Goal: Information Seeking & Learning: Find specific page/section

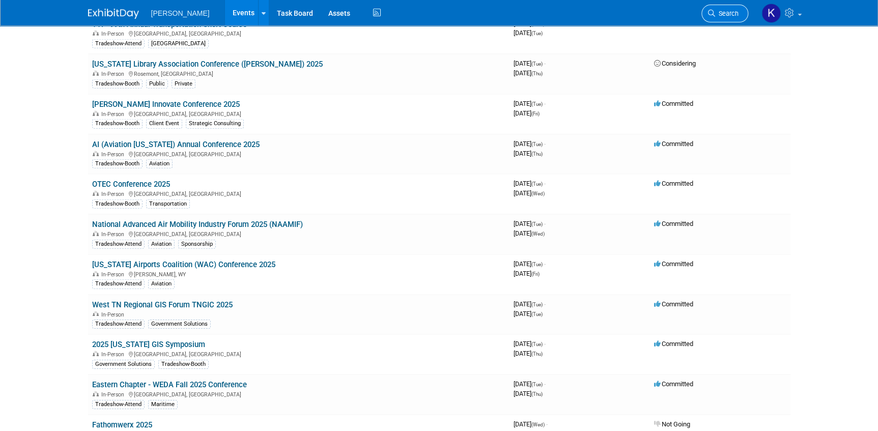
drag, startPoint x: 0, startPoint y: 0, endPoint x: 728, endPoint y: 9, distance: 728.5
click at [728, 9] on link "Search" at bounding box center [724, 14] width 47 height 18
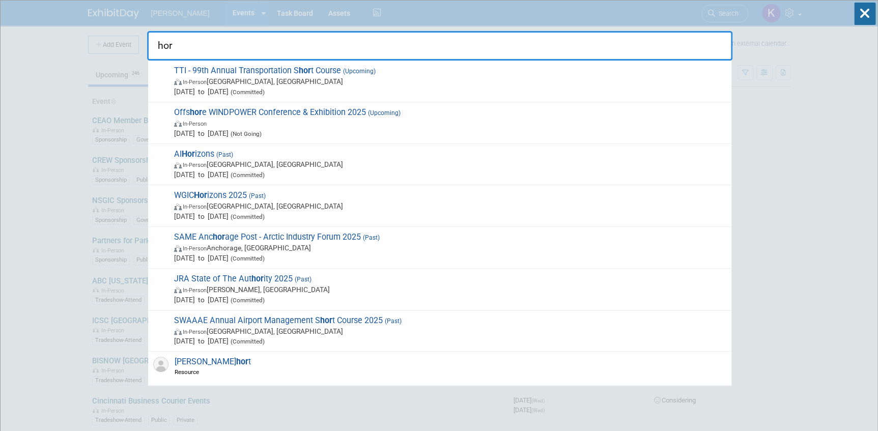
type input "hor"
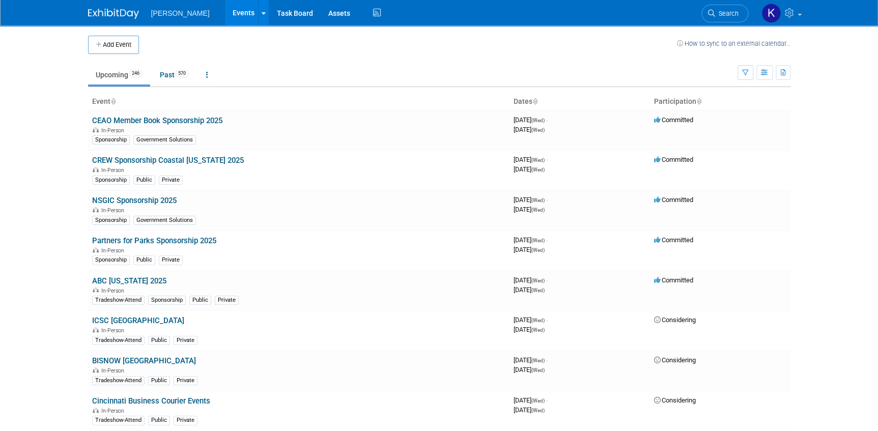
click at [733, 15] on span "Search" at bounding box center [726, 14] width 23 height 8
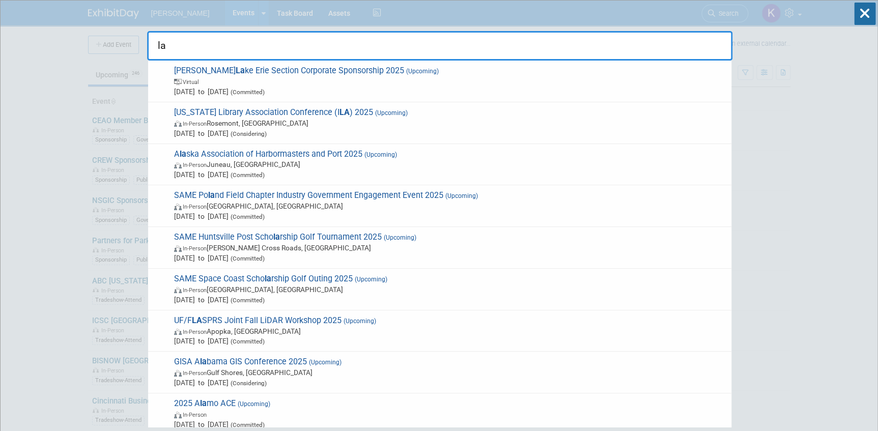
type input "l"
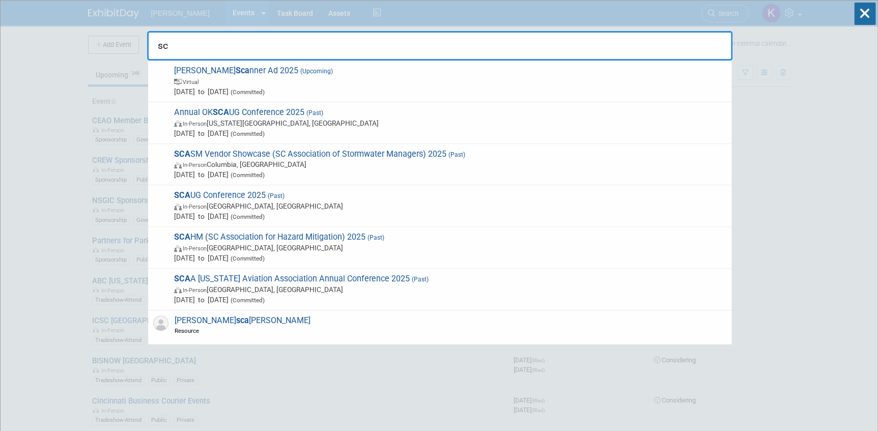
type input "s"
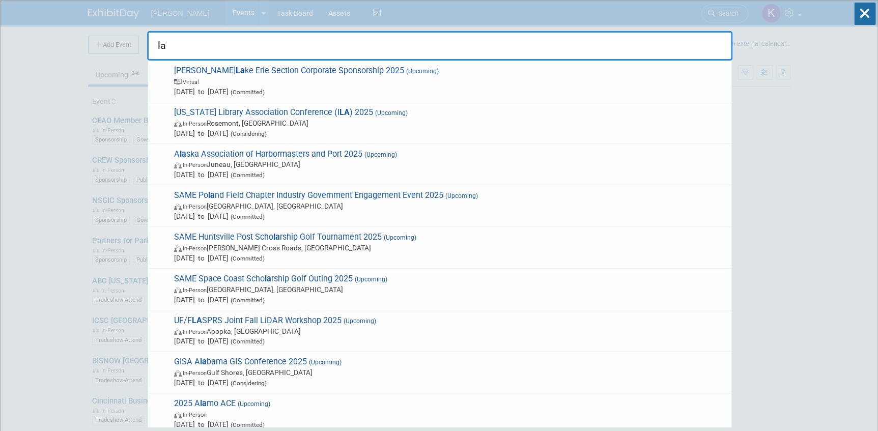
type input "l"
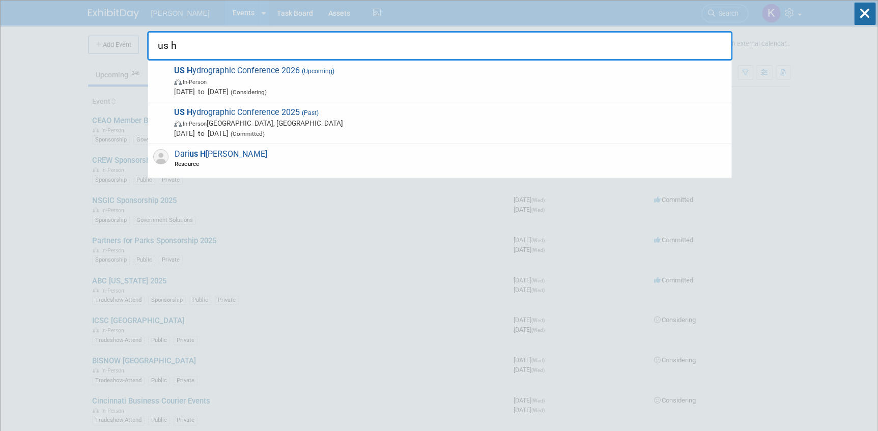
type input "us h"
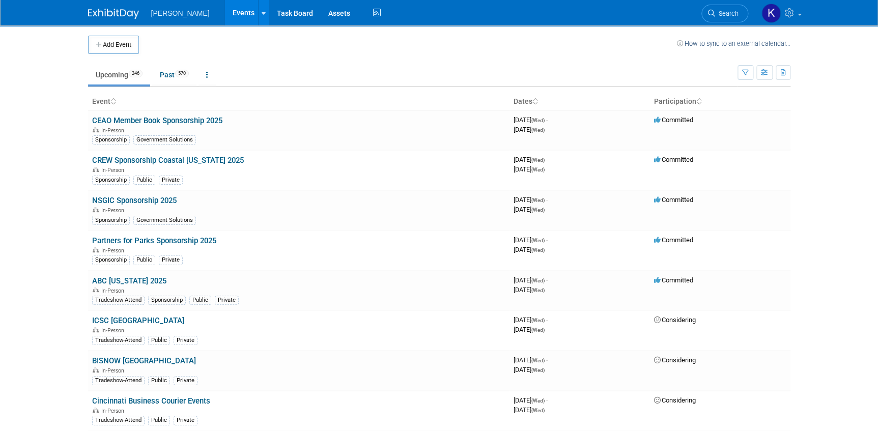
click at [102, 11] on img at bounding box center [113, 14] width 51 height 10
drag, startPoint x: 725, startPoint y: 15, endPoint x: 715, endPoint y: 13, distance: 10.5
click at [724, 15] on span "Search" at bounding box center [726, 14] width 23 height 8
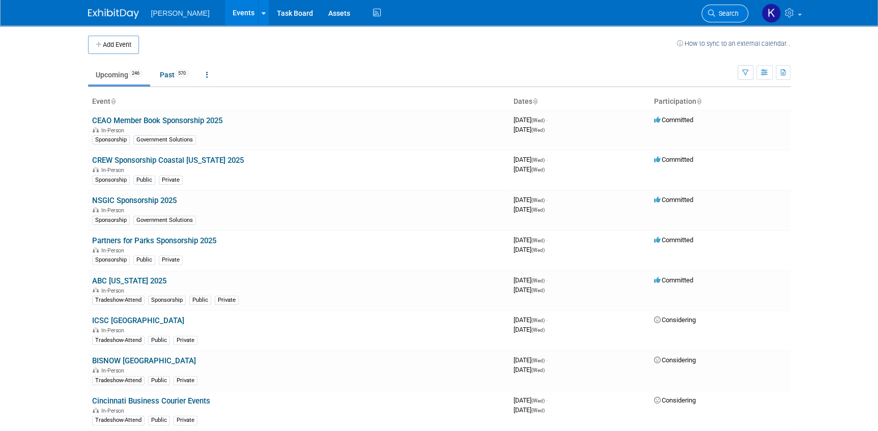
click at [717, 14] on span "Search" at bounding box center [726, 14] width 23 height 8
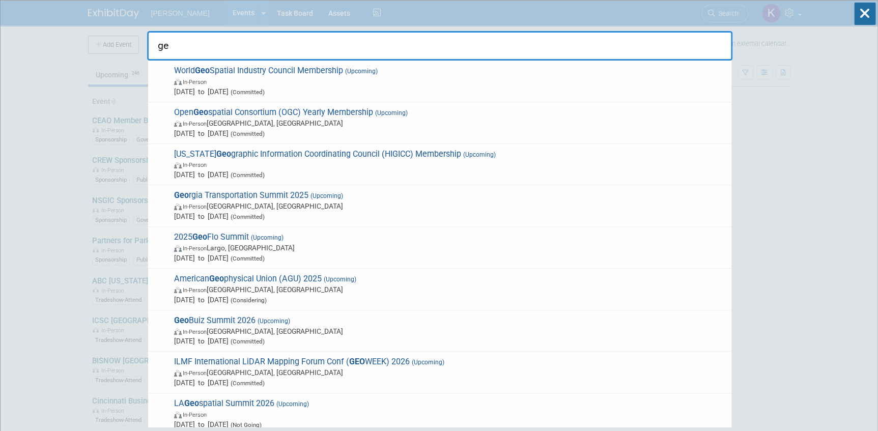
type input "g"
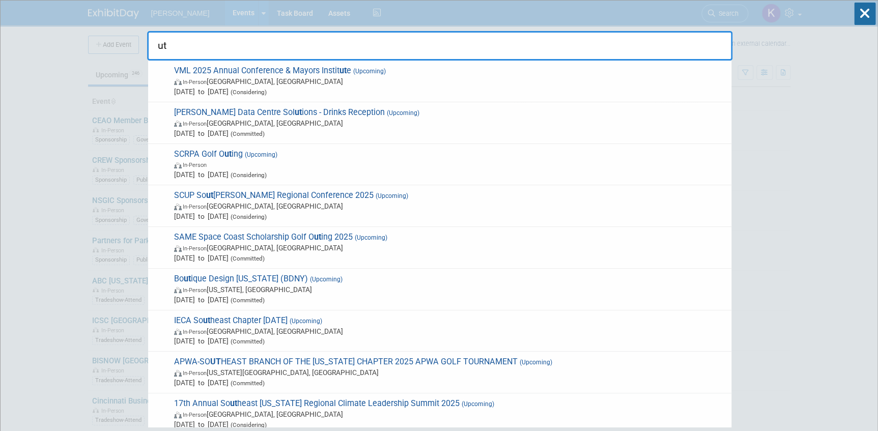
type input "u"
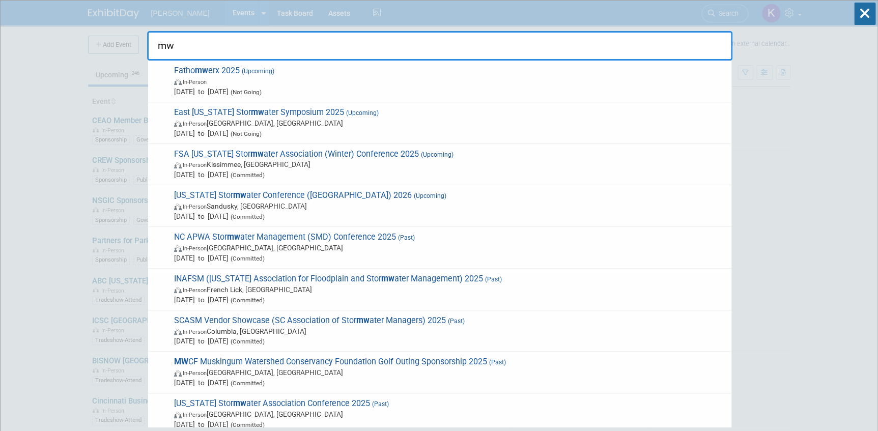
type input "m"
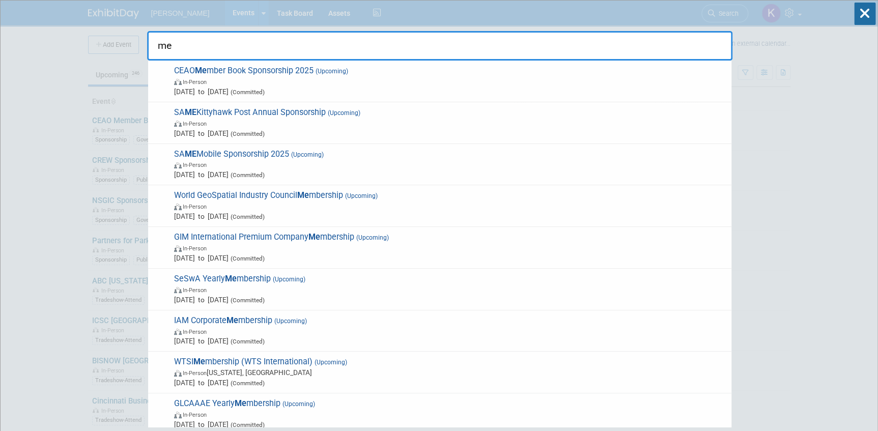
type input "m"
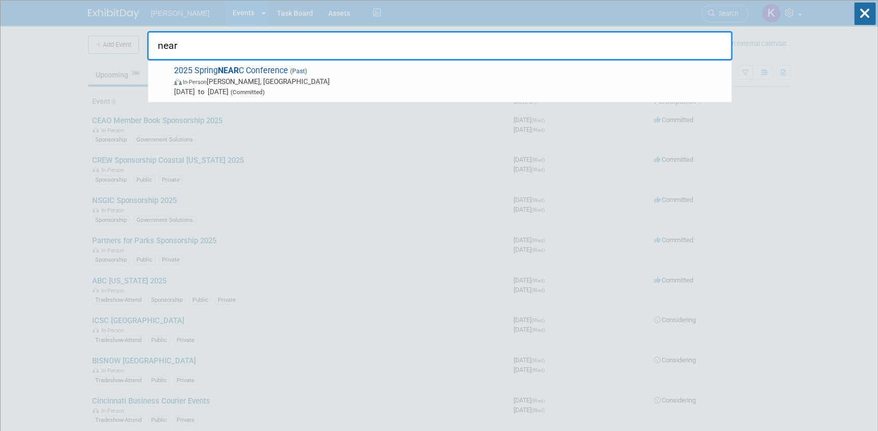
click at [194, 45] on input "near" at bounding box center [439, 46] width 585 height 30
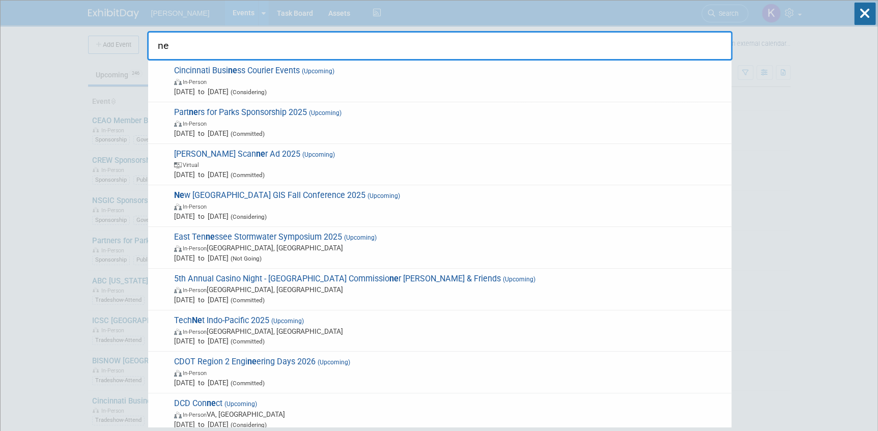
type input "n"
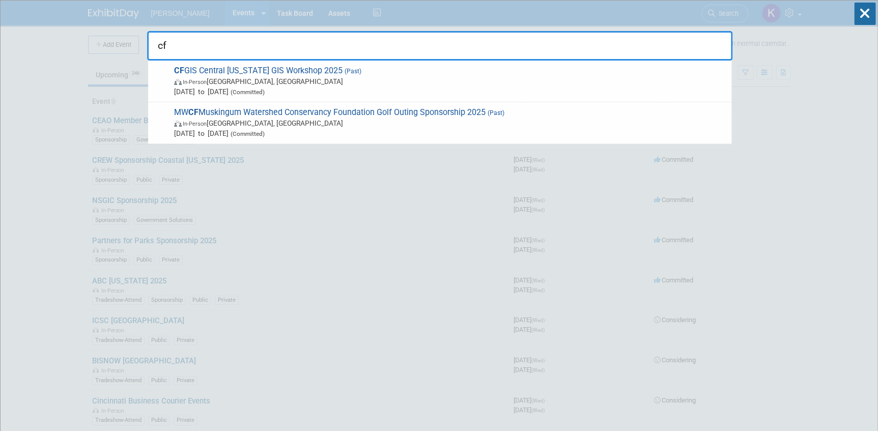
type input "c"
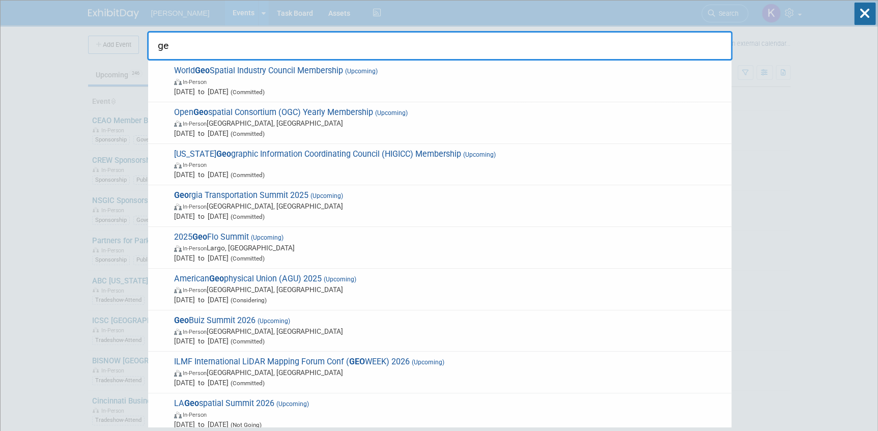
type input "g"
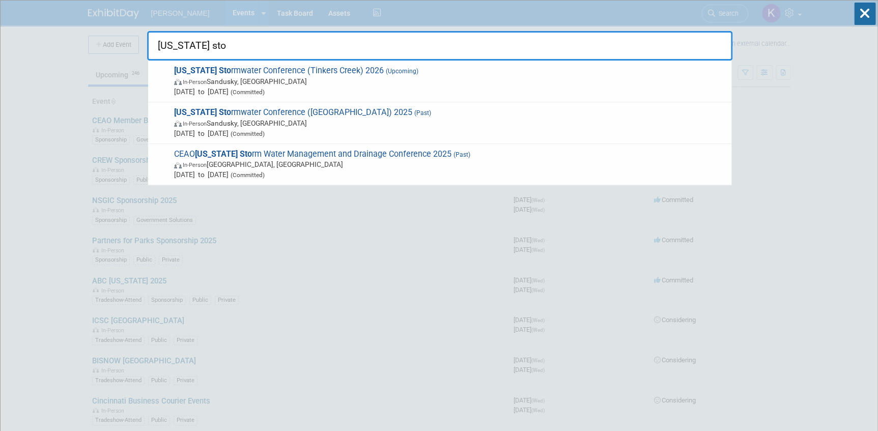
drag, startPoint x: 202, startPoint y: 45, endPoint x: 256, endPoint y: 51, distance: 53.7
click at [150, 45] on input "[US_STATE] sto" at bounding box center [439, 46] width 585 height 30
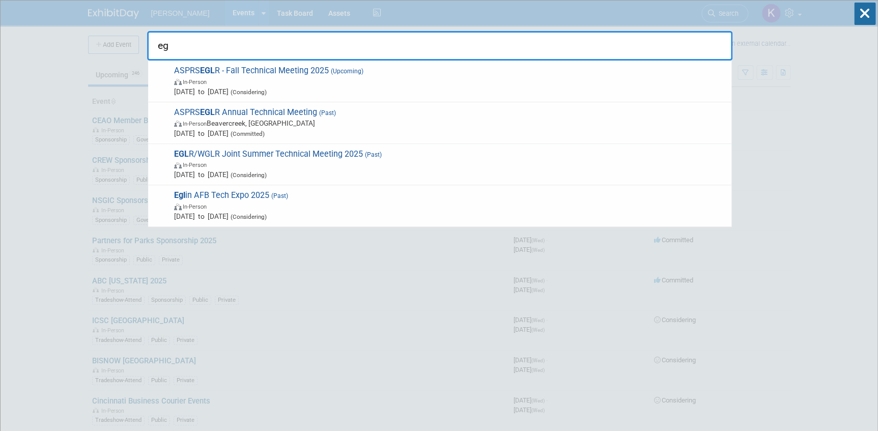
type input "e"
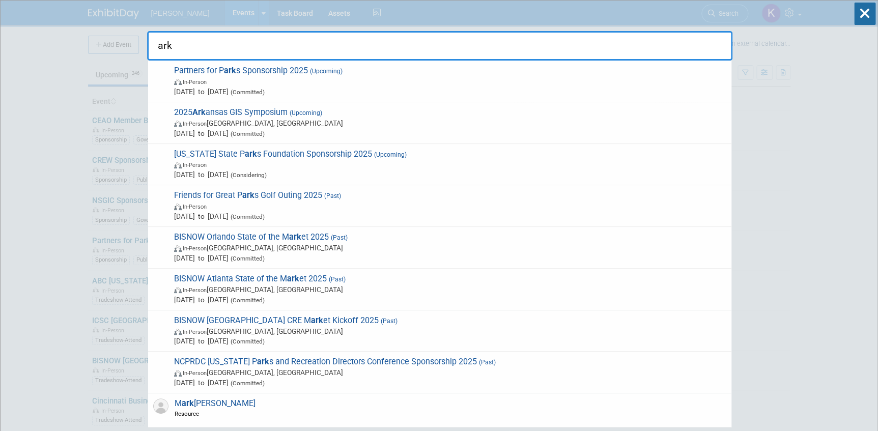
click at [184, 43] on input "ark" at bounding box center [439, 46] width 585 height 30
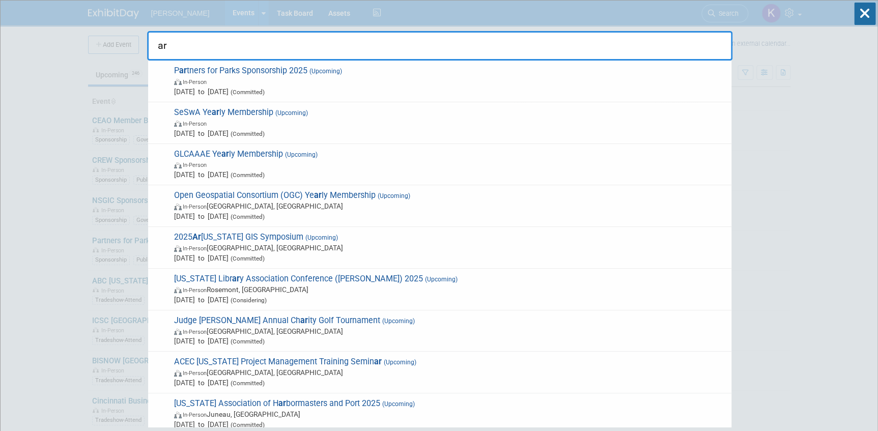
type input "a"
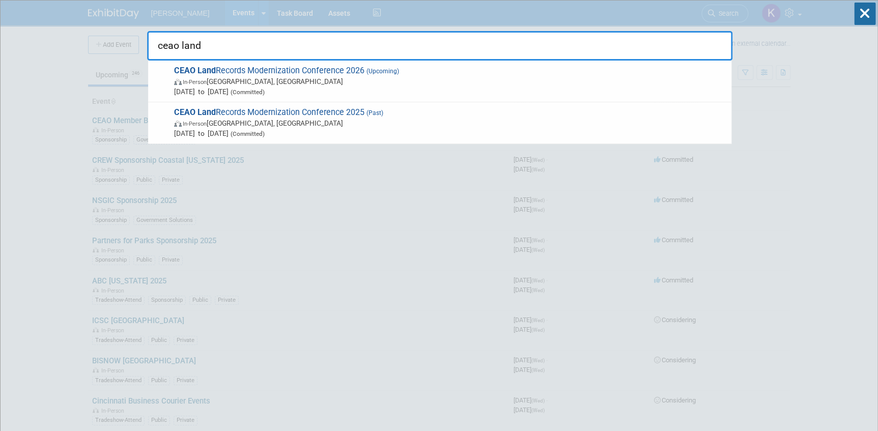
drag, startPoint x: 208, startPoint y: 44, endPoint x: 201, endPoint y: 48, distance: 8.2
click at [150, 45] on input "ceao land" at bounding box center [439, 46] width 585 height 30
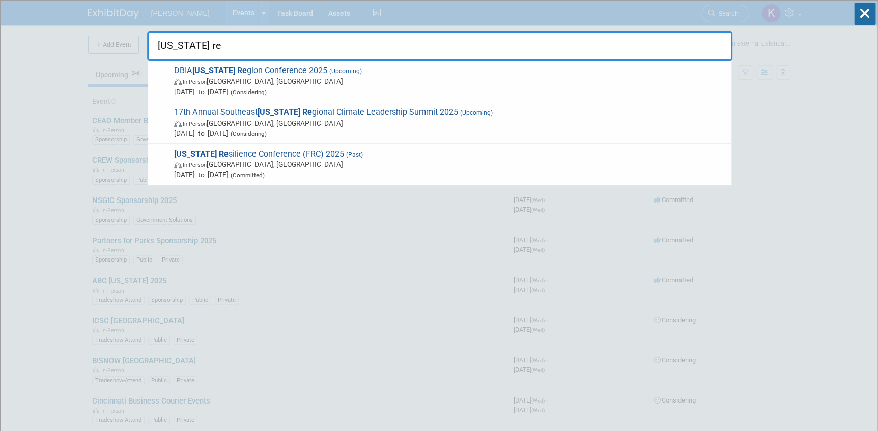
drag, startPoint x: 219, startPoint y: 45, endPoint x: 157, endPoint y: 44, distance: 62.6
click at [157, 44] on input "[US_STATE] re" at bounding box center [439, 46] width 585 height 30
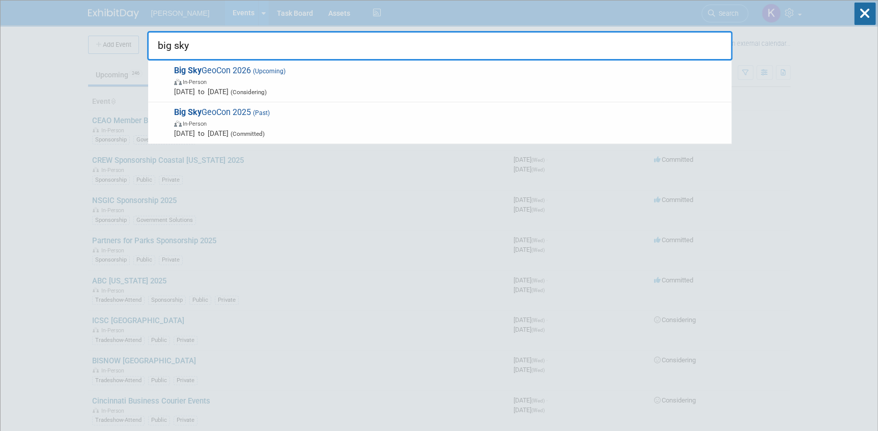
type input "big sky"
drag, startPoint x: 191, startPoint y: 47, endPoint x: 143, endPoint y: 49, distance: 47.9
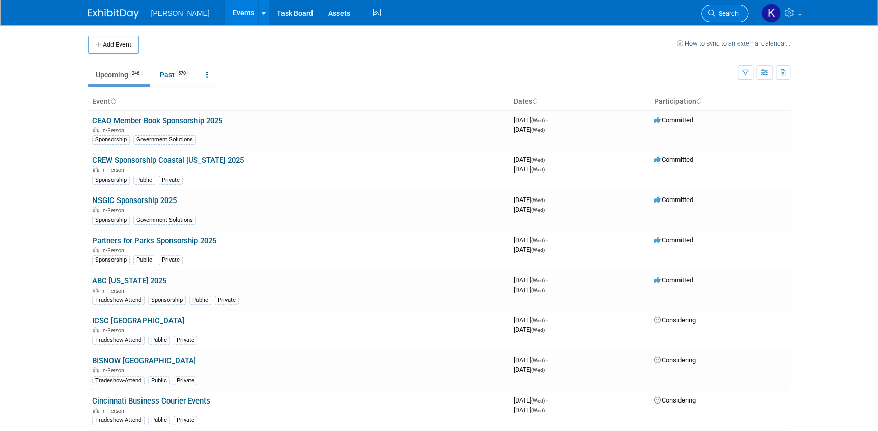
click at [723, 13] on span "Search" at bounding box center [726, 14] width 23 height 8
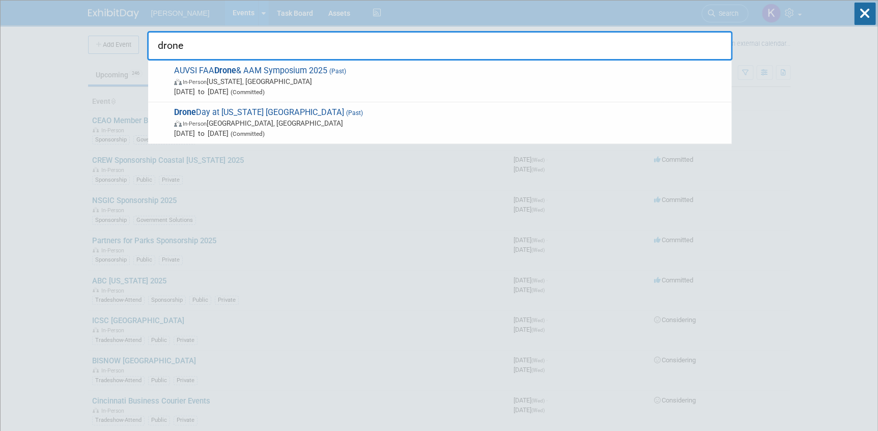
type input "drone"
drag, startPoint x: 195, startPoint y: 40, endPoint x: 151, endPoint y: 44, distance: 44.4
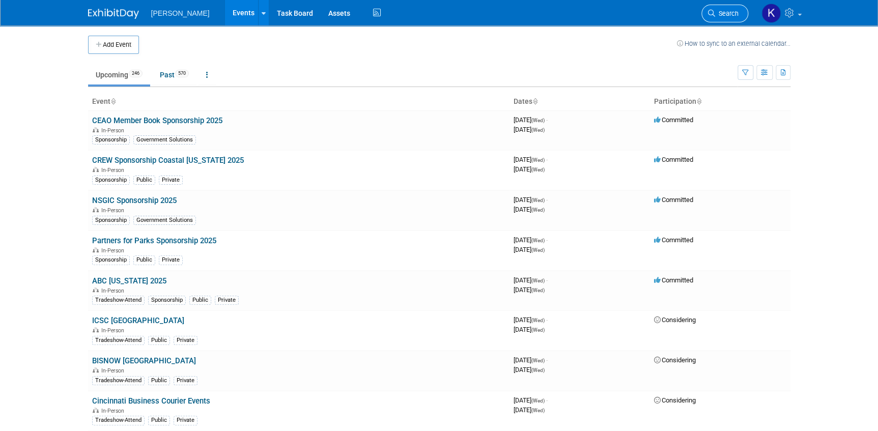
drag, startPoint x: 731, startPoint y: 13, endPoint x: 534, endPoint y: 42, distance: 198.9
click at [729, 13] on span "Search" at bounding box center [726, 14] width 23 height 8
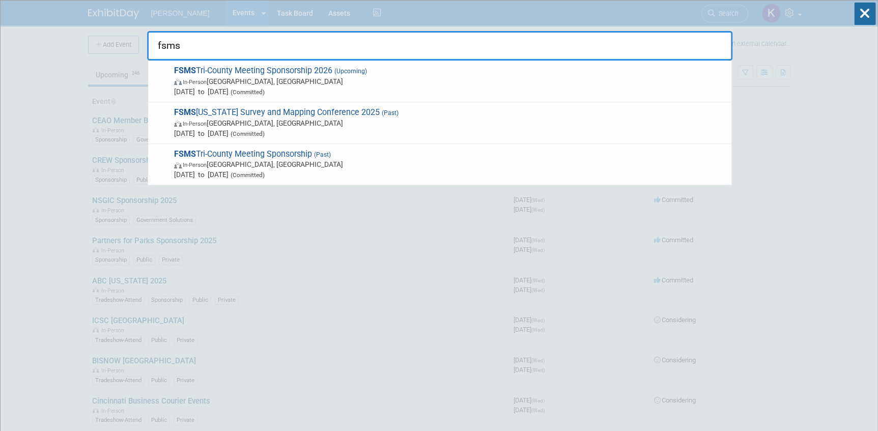
type input "fsms"
drag, startPoint x: 187, startPoint y: 40, endPoint x: 141, endPoint y: 39, distance: 45.8
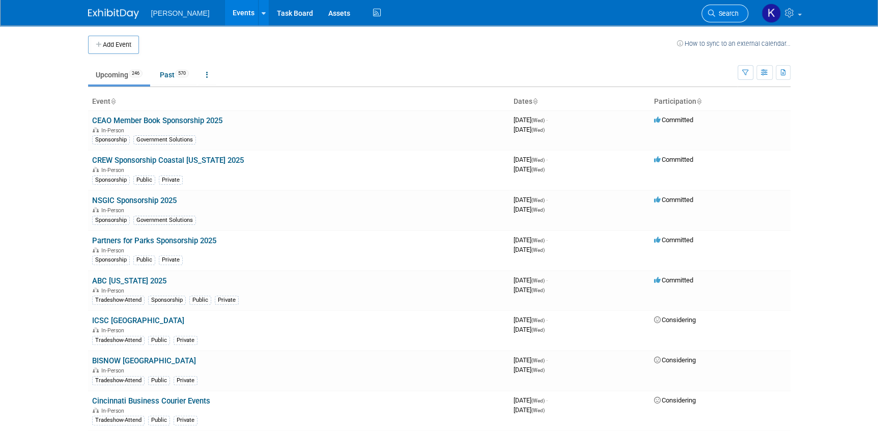
drag, startPoint x: 722, startPoint y: 17, endPoint x: 712, endPoint y: 12, distance: 11.4
click at [722, 17] on link "Search" at bounding box center [724, 14] width 47 height 18
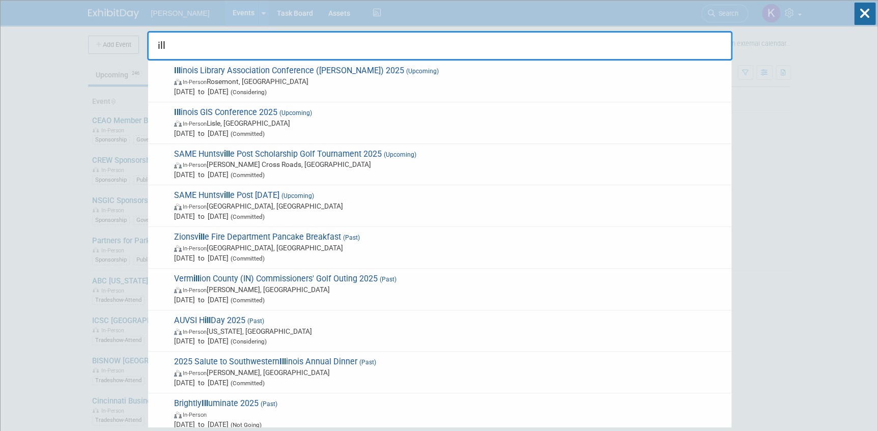
drag, startPoint x: 188, startPoint y: 45, endPoint x: 148, endPoint y: 43, distance: 40.2
click at [148, 43] on input "ill" at bounding box center [439, 46] width 585 height 30
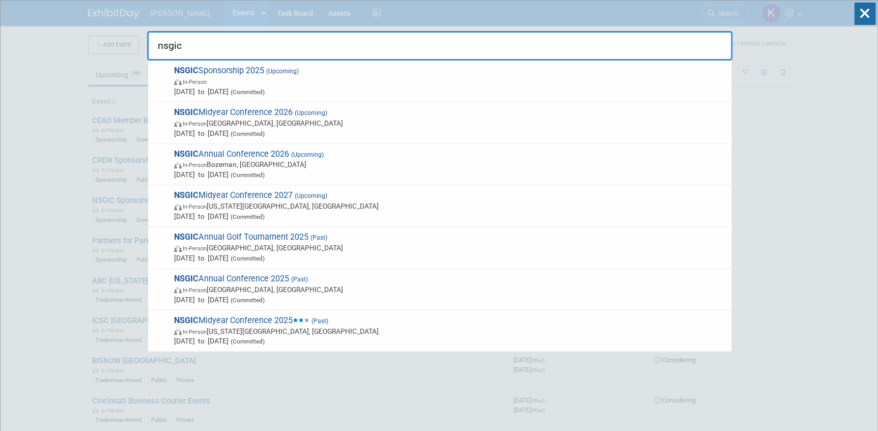
type input "nsgic"
drag, startPoint x: 195, startPoint y: 49, endPoint x: 141, endPoint y: 44, distance: 54.7
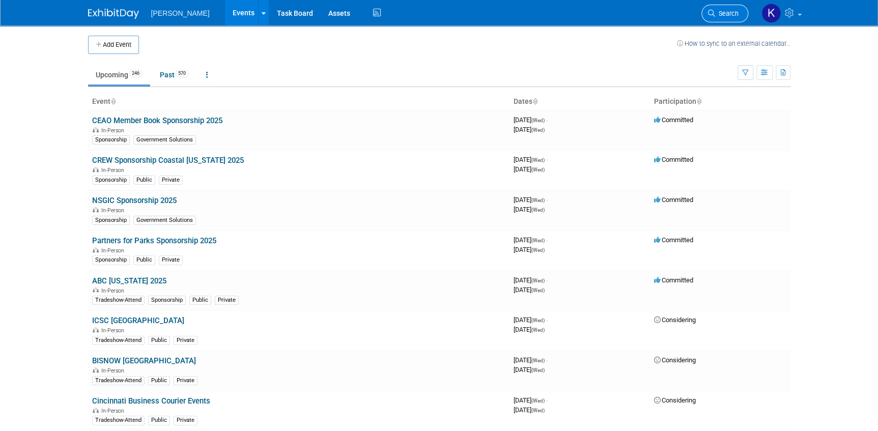
click at [716, 11] on span "Search" at bounding box center [726, 14] width 23 height 8
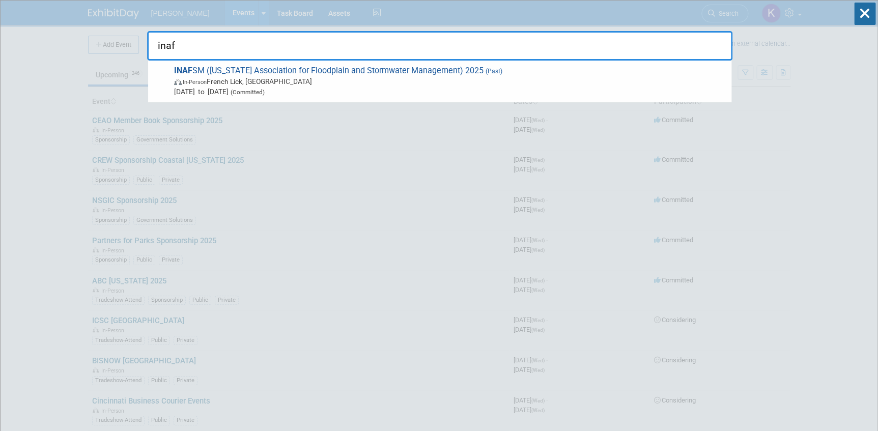
type input "inaf"
drag, startPoint x: 174, startPoint y: 38, endPoint x: 135, endPoint y: 36, distance: 38.7
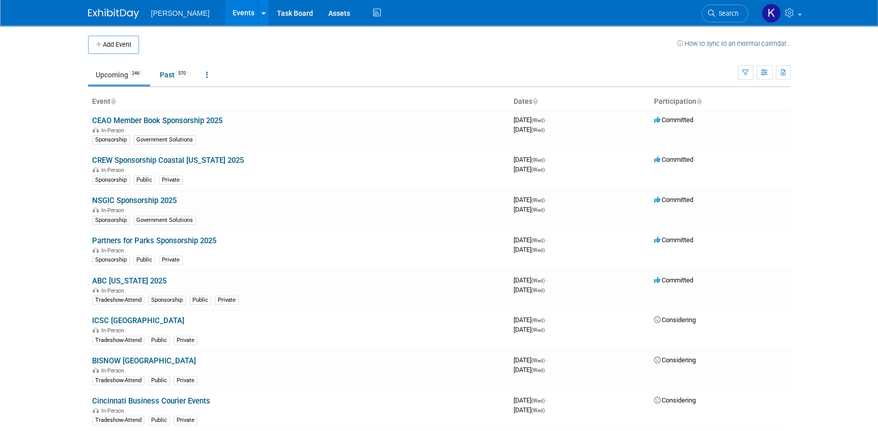
drag, startPoint x: 718, startPoint y: 13, endPoint x: 698, endPoint y: 17, distance: 20.4
click at [717, 14] on span "Search" at bounding box center [726, 14] width 23 height 8
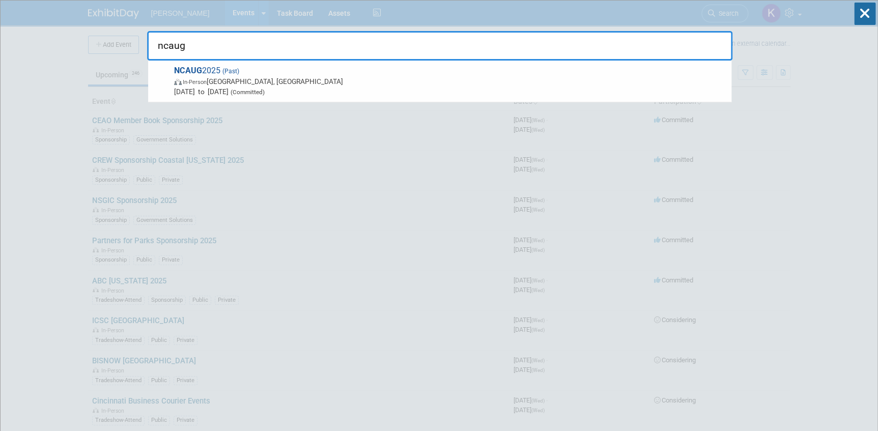
type input "ncaug"
drag, startPoint x: 200, startPoint y: 44, endPoint x: 135, endPoint y: 44, distance: 65.1
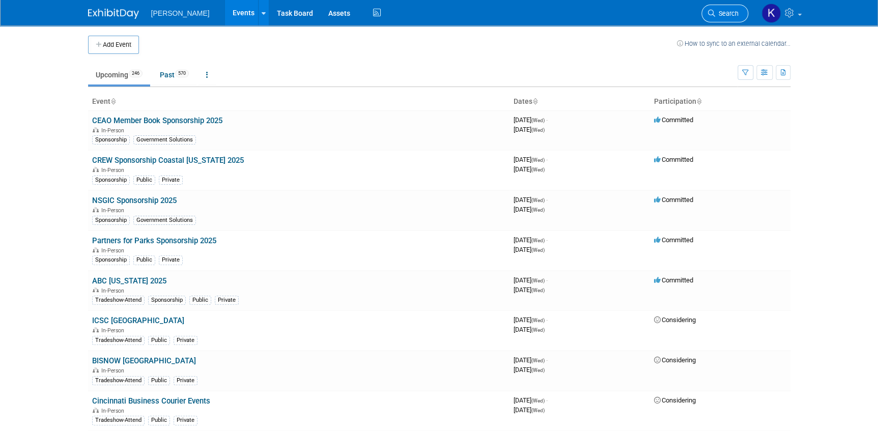
click at [712, 16] on icon at bounding box center [711, 13] width 7 height 7
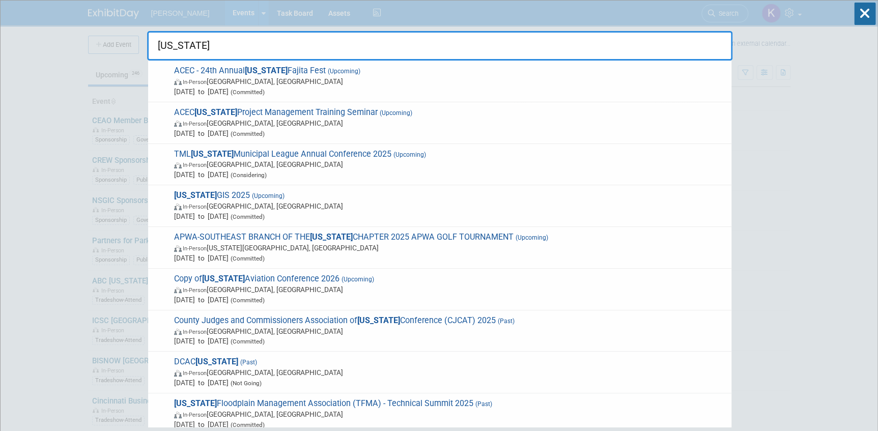
type input "[US_STATE]"
drag, startPoint x: 160, startPoint y: 45, endPoint x: 142, endPoint y: 45, distance: 17.8
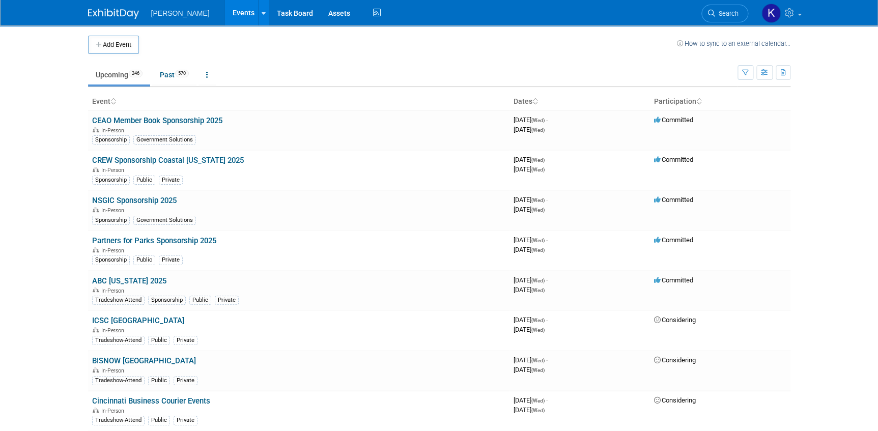
click at [718, 15] on span "Search" at bounding box center [726, 14] width 23 height 8
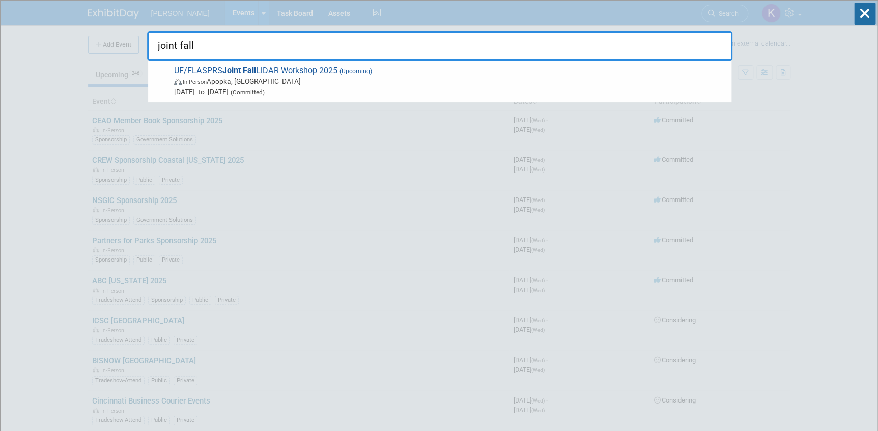
click at [203, 43] on input "joint fall" at bounding box center [439, 46] width 585 height 30
drag, startPoint x: 194, startPoint y: 47, endPoint x: 156, endPoint y: 43, distance: 38.8
click at [156, 43] on input "joint fall" at bounding box center [439, 46] width 585 height 30
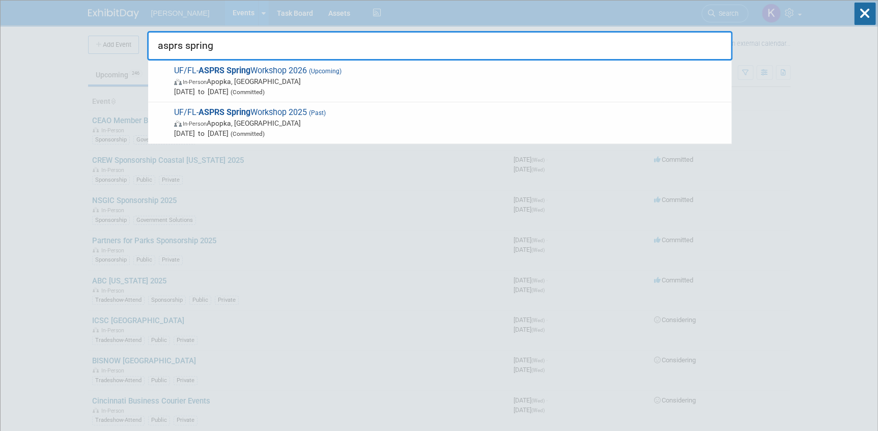
drag, startPoint x: 220, startPoint y: 42, endPoint x: 145, endPoint y: 42, distance: 74.8
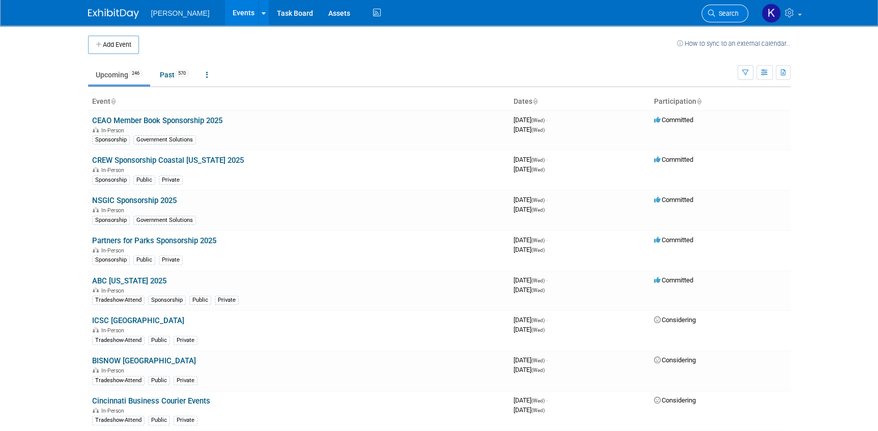
click at [712, 14] on icon at bounding box center [711, 13] width 7 height 7
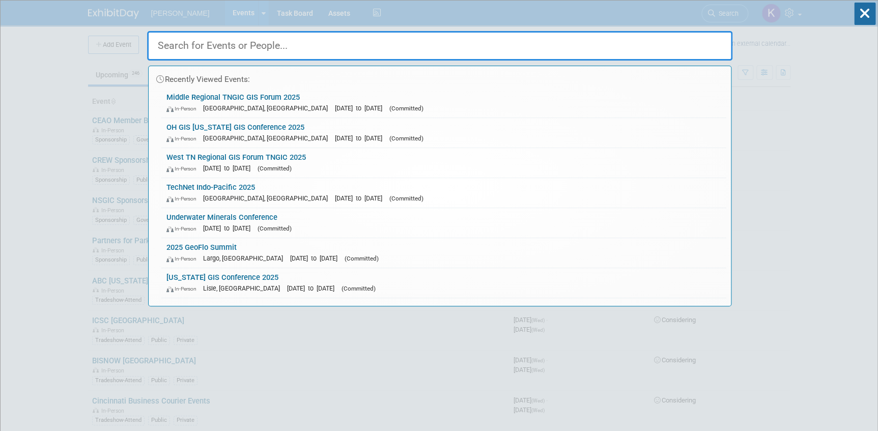
click at [259, 52] on input "text" at bounding box center [439, 46] width 585 height 30
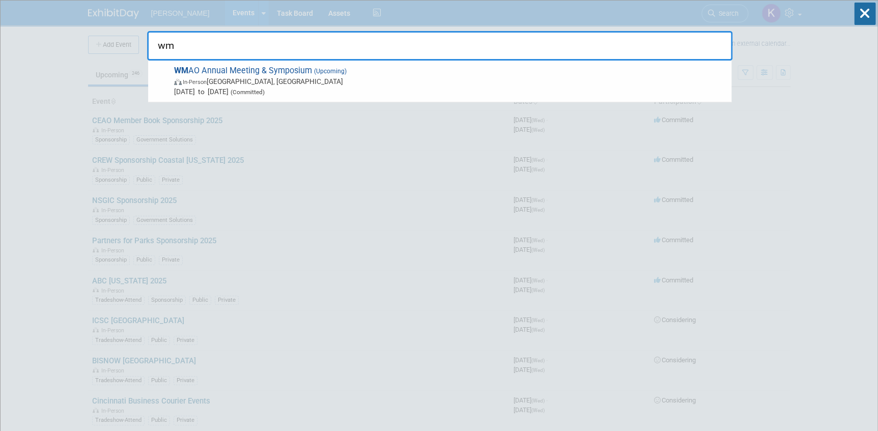
type input "w"
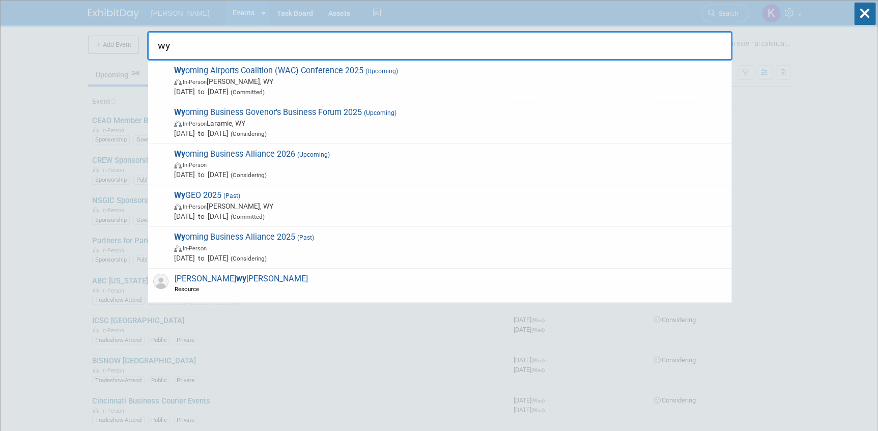
drag, startPoint x: 187, startPoint y: 47, endPoint x: 148, endPoint y: 45, distance: 39.2
click at [148, 45] on input "wy" at bounding box center [439, 46] width 585 height 30
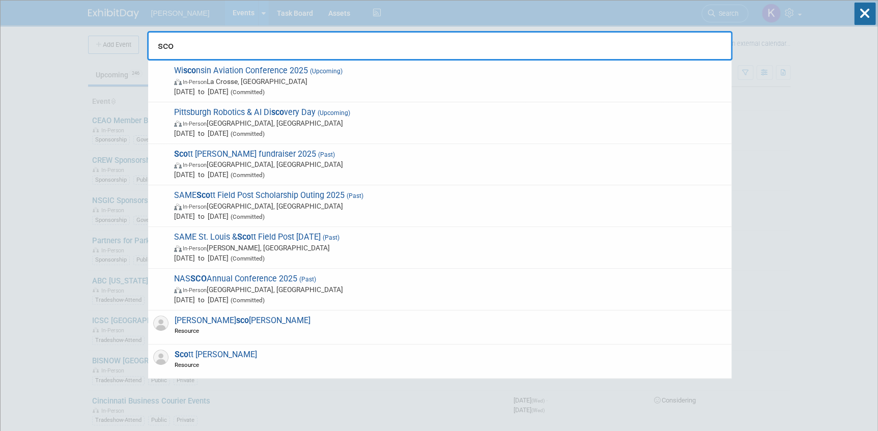
drag, startPoint x: 189, startPoint y: 45, endPoint x: 152, endPoint y: 39, distance: 37.1
click at [152, 39] on input "sco" at bounding box center [439, 46] width 585 height 30
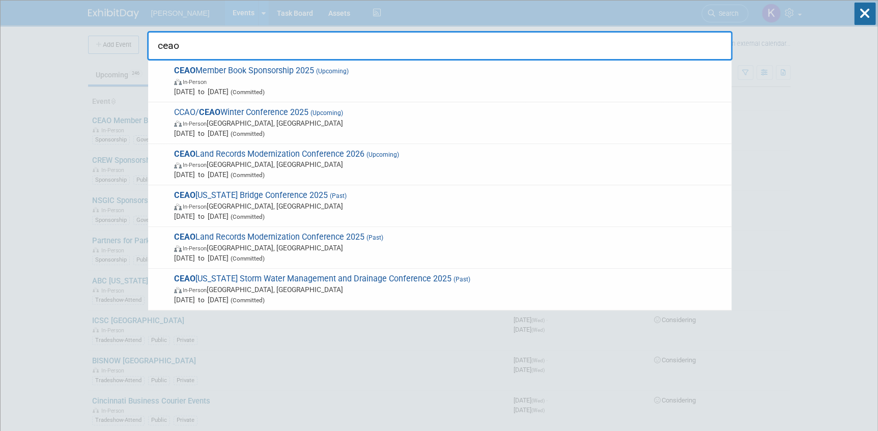
drag, startPoint x: 189, startPoint y: 48, endPoint x: 158, endPoint y: 46, distance: 31.6
click at [147, 48] on input "ceao" at bounding box center [439, 46] width 585 height 30
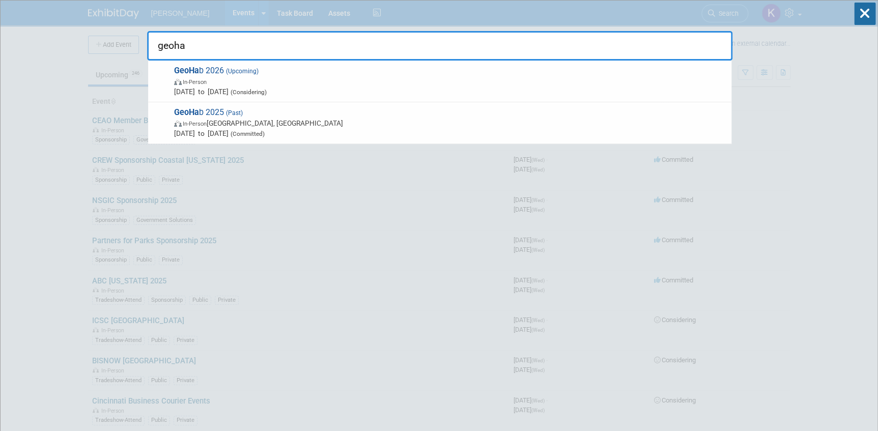
drag, startPoint x: 193, startPoint y: 44, endPoint x: 151, endPoint y: 46, distance: 42.8
click at [153, 46] on input "geoha" at bounding box center [439, 46] width 585 height 30
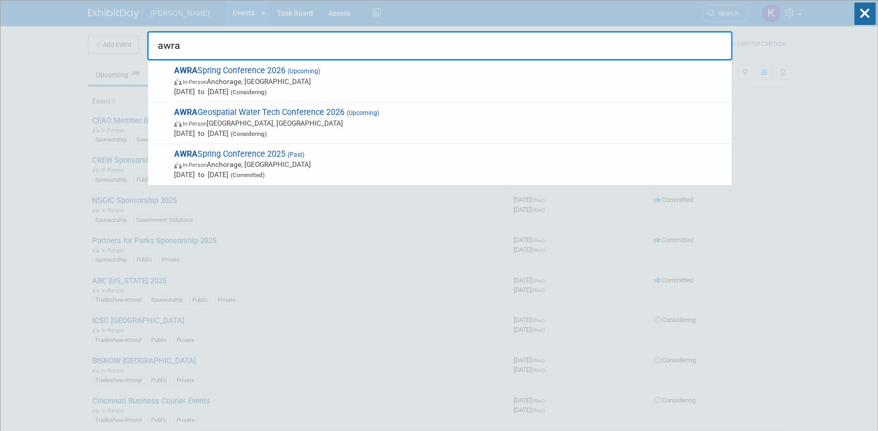
drag, startPoint x: 182, startPoint y: 46, endPoint x: 151, endPoint y: 45, distance: 31.1
click at [151, 45] on input "awra" at bounding box center [439, 46] width 585 height 30
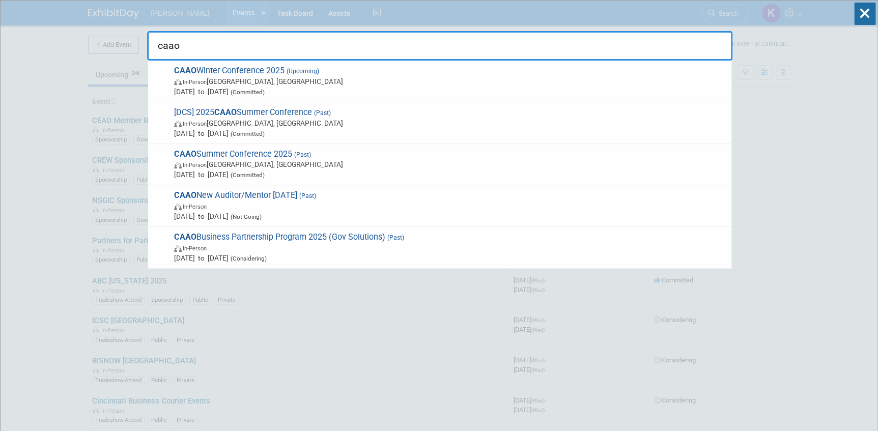
type input "caao"
drag, startPoint x: 180, startPoint y: 46, endPoint x: 151, endPoint y: 51, distance: 29.9
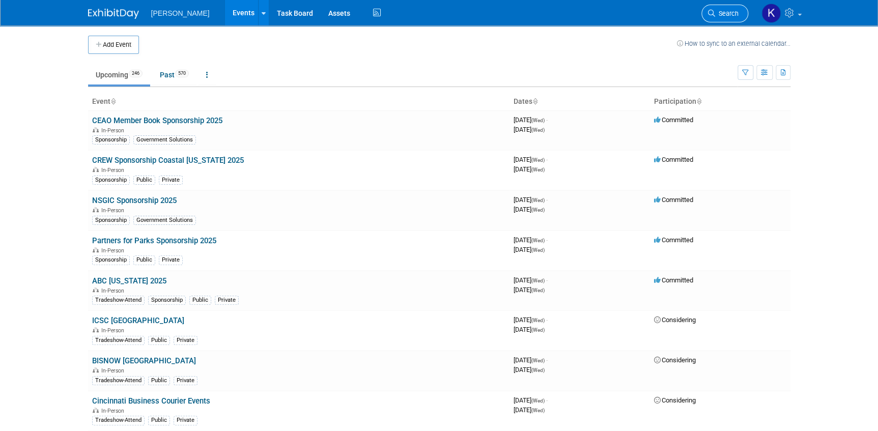
click at [725, 15] on span "Search" at bounding box center [726, 14] width 23 height 8
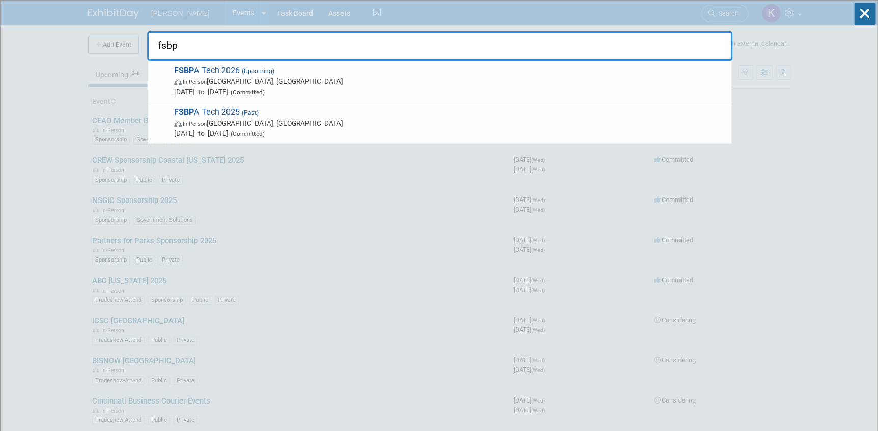
drag, startPoint x: 183, startPoint y: 47, endPoint x: 174, endPoint y: 45, distance: 9.4
click at [153, 44] on input "fsbp" at bounding box center [439, 46] width 585 height 30
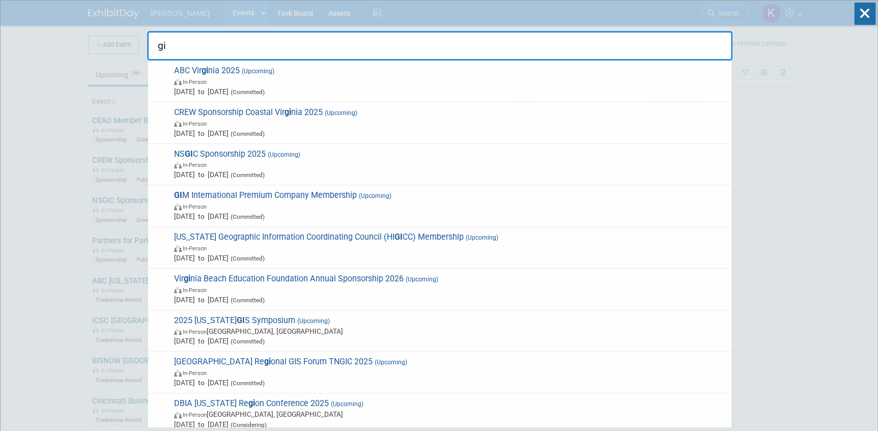
type input "g"
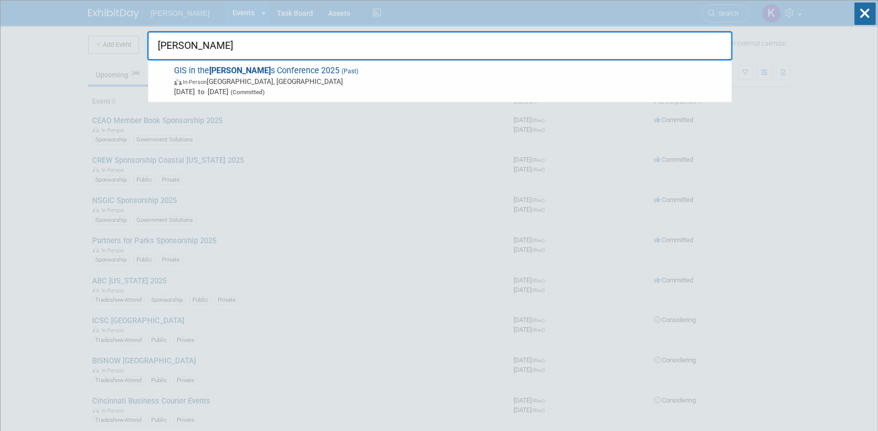
drag, startPoint x: 155, startPoint y: 41, endPoint x: 142, endPoint y: 40, distance: 12.8
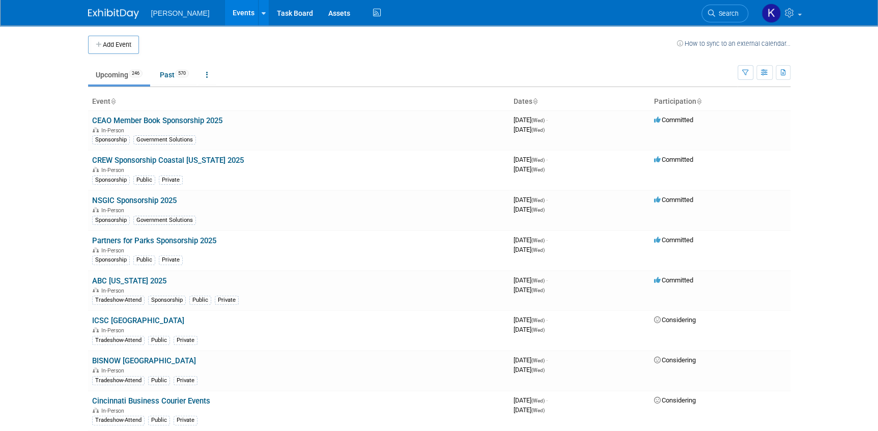
drag, startPoint x: 712, startPoint y: 12, endPoint x: 703, endPoint y: 12, distance: 9.7
click at [712, 12] on icon at bounding box center [711, 13] width 7 height 7
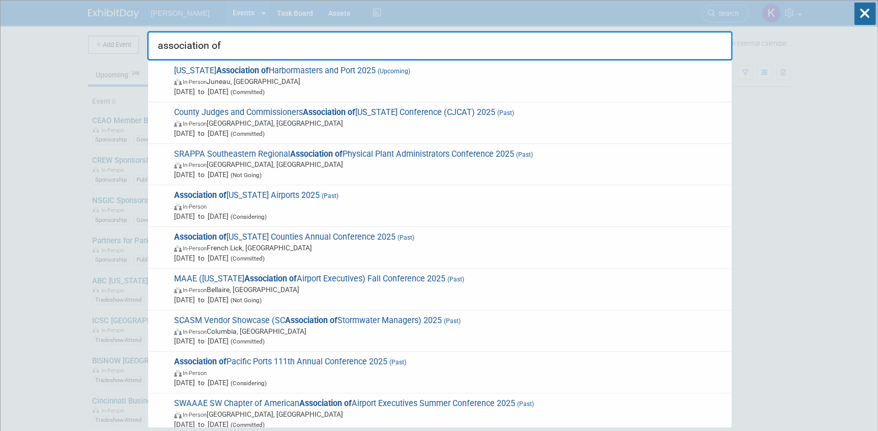
click at [390, 37] on input "association of" at bounding box center [439, 46] width 585 height 30
drag, startPoint x: 229, startPoint y: 44, endPoint x: 143, endPoint y: 49, distance: 85.6
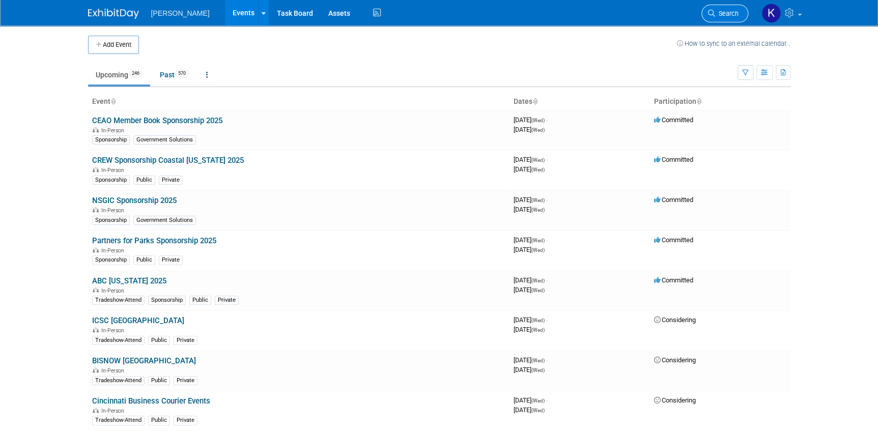
click at [722, 10] on span "Search" at bounding box center [726, 14] width 23 height 8
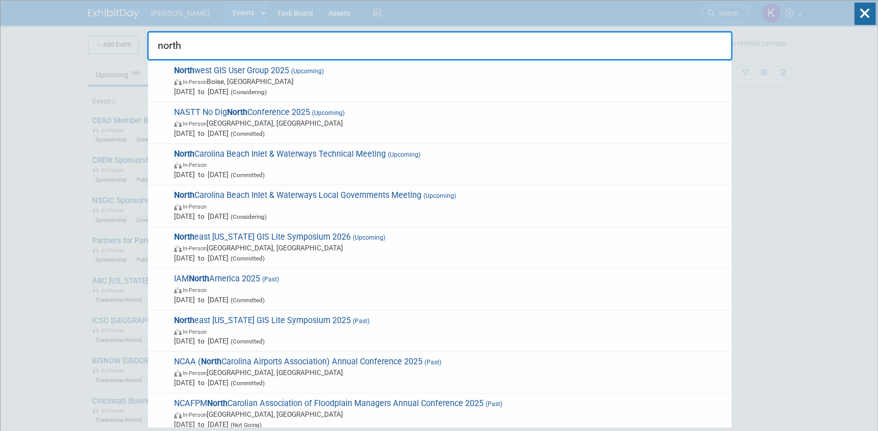
drag, startPoint x: 187, startPoint y: 46, endPoint x: 148, endPoint y: 44, distance: 39.7
click at [148, 44] on input "north" at bounding box center [439, 46] width 585 height 30
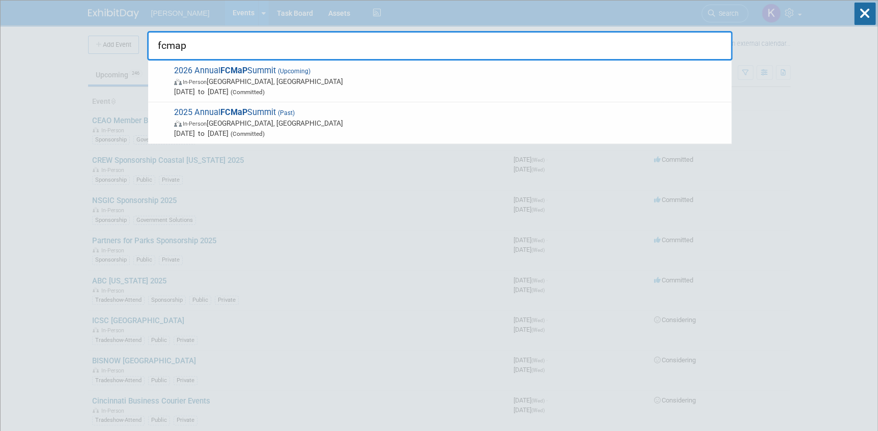
click at [149, 42] on input "fcmap" at bounding box center [439, 46] width 585 height 30
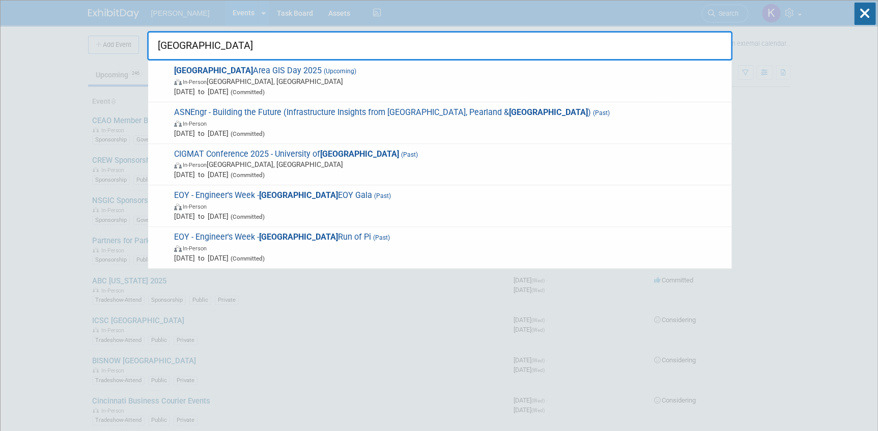
type input "[GEOGRAPHIC_DATA]"
drag, startPoint x: 213, startPoint y: 44, endPoint x: 180, endPoint y: 37, distance: 33.9
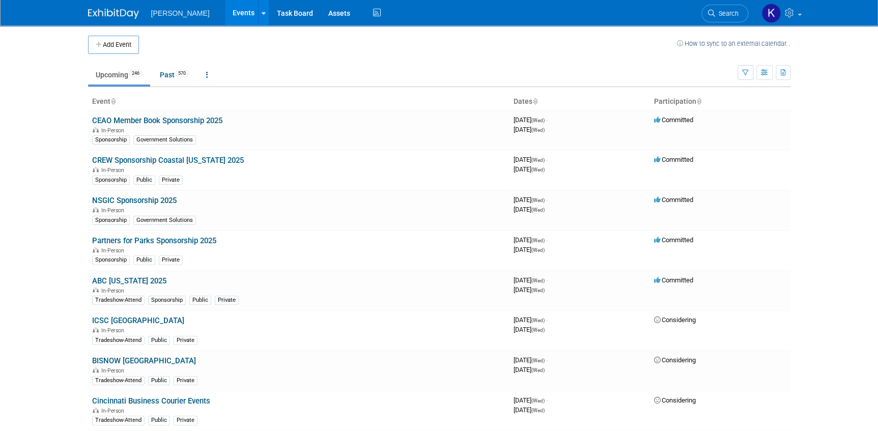
click at [722, 12] on span "Search" at bounding box center [726, 14] width 23 height 8
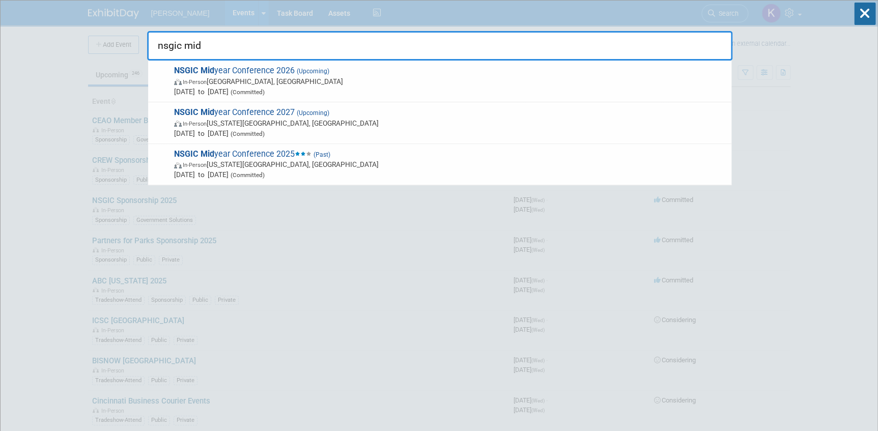
type input "nsgic mid"
drag, startPoint x: 221, startPoint y: 44, endPoint x: 134, endPoint y: 55, distance: 87.3
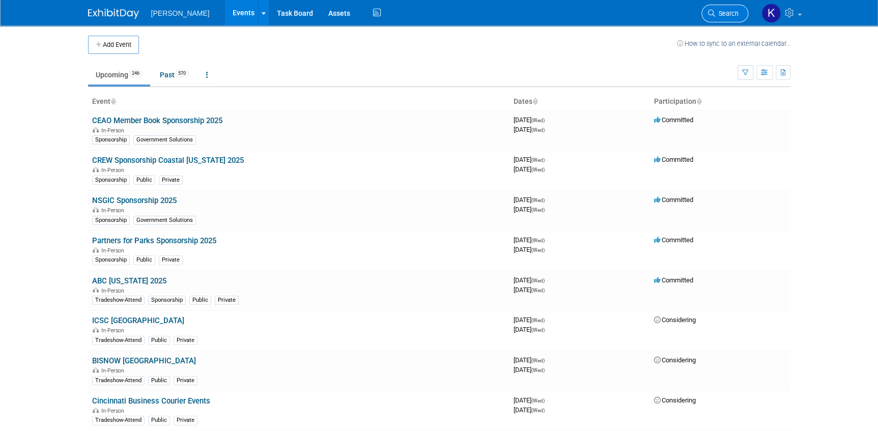
click at [734, 11] on span "Search" at bounding box center [726, 14] width 23 height 8
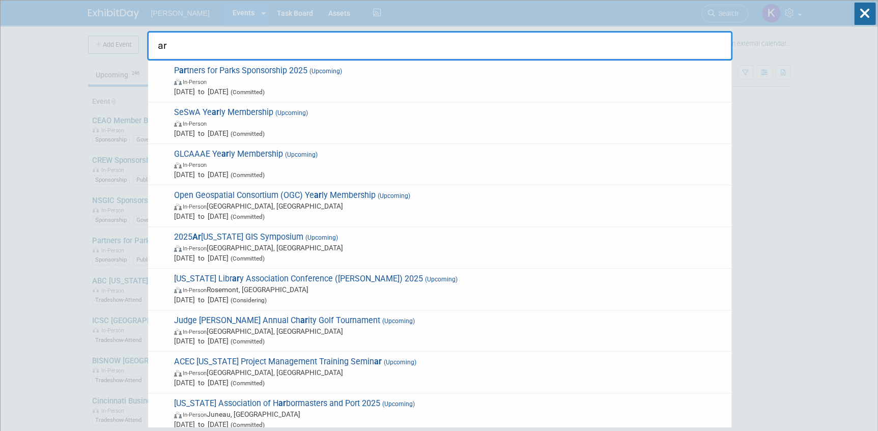
type input "a"
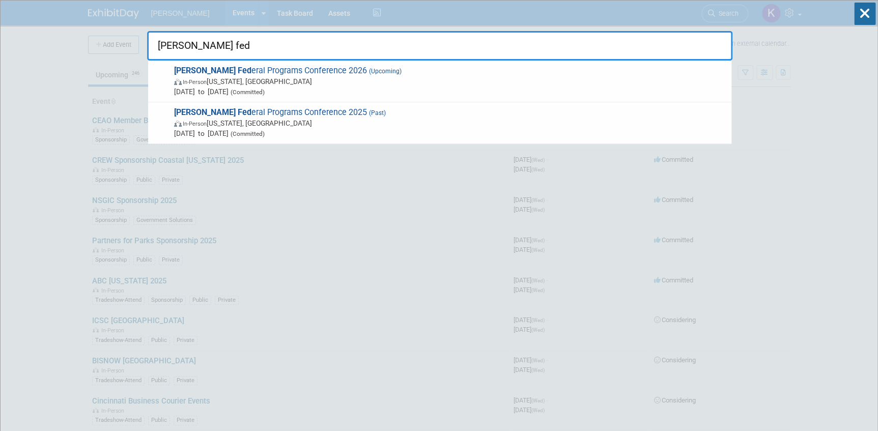
type input "[PERSON_NAME] fed"
drag, startPoint x: 210, startPoint y: 41, endPoint x: 132, endPoint y: 43, distance: 77.4
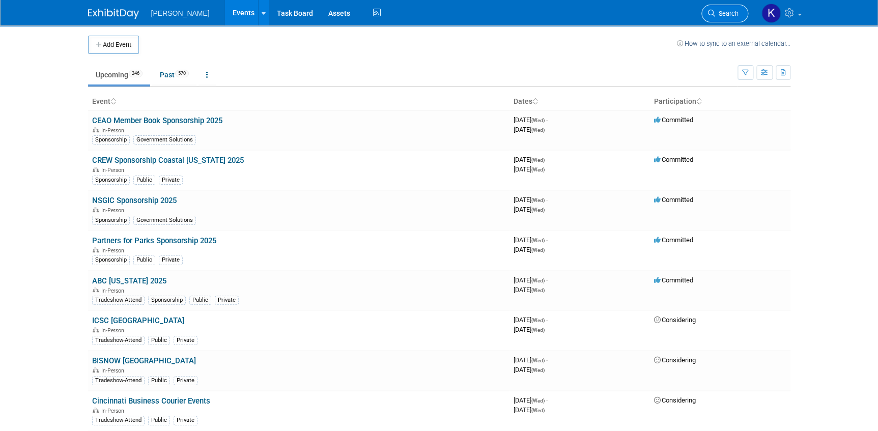
click at [717, 14] on span "Search" at bounding box center [726, 14] width 23 height 8
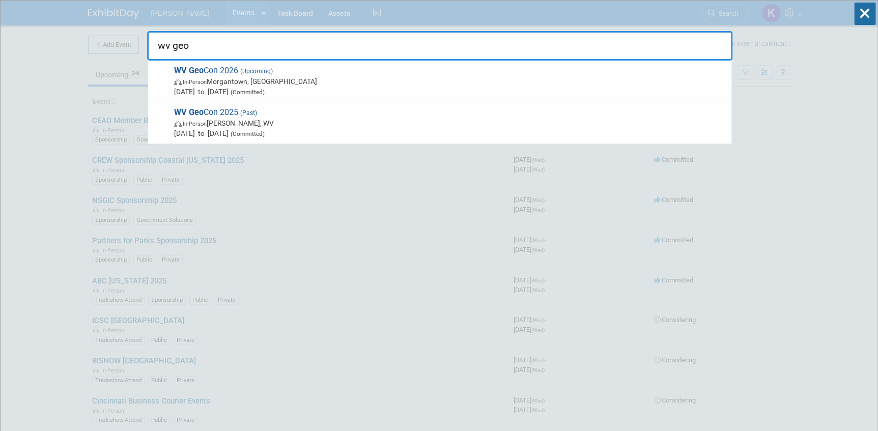
type input "wv geo"
drag, startPoint x: 206, startPoint y: 45, endPoint x: 141, endPoint y: 47, distance: 64.6
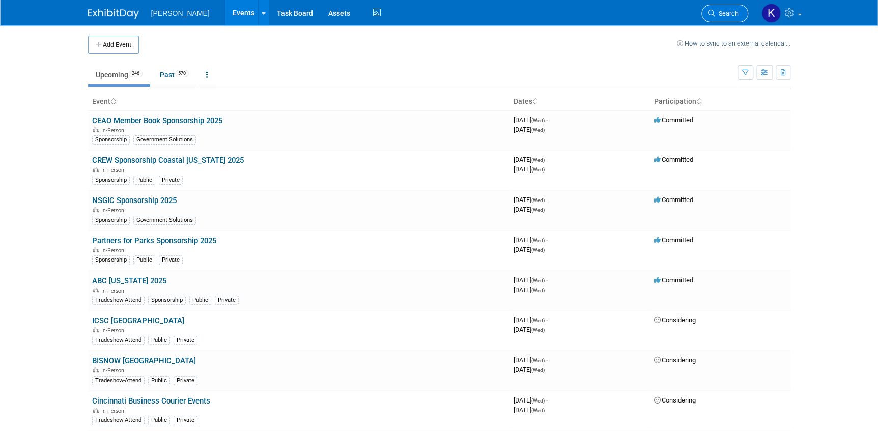
drag, startPoint x: 717, startPoint y: 15, endPoint x: 677, endPoint y: 18, distance: 40.3
click at [716, 14] on span "Search" at bounding box center [726, 14] width 23 height 8
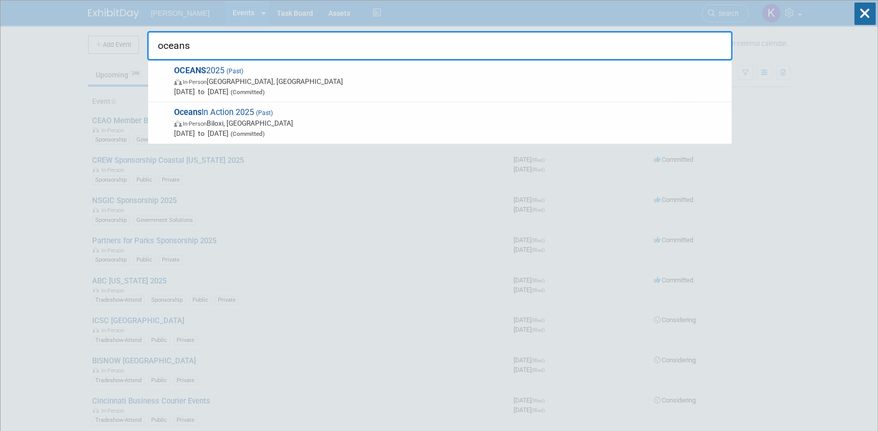
drag, startPoint x: 198, startPoint y: 47, endPoint x: 189, endPoint y: 46, distance: 9.7
click at [151, 46] on input "oceans" at bounding box center [439, 46] width 585 height 30
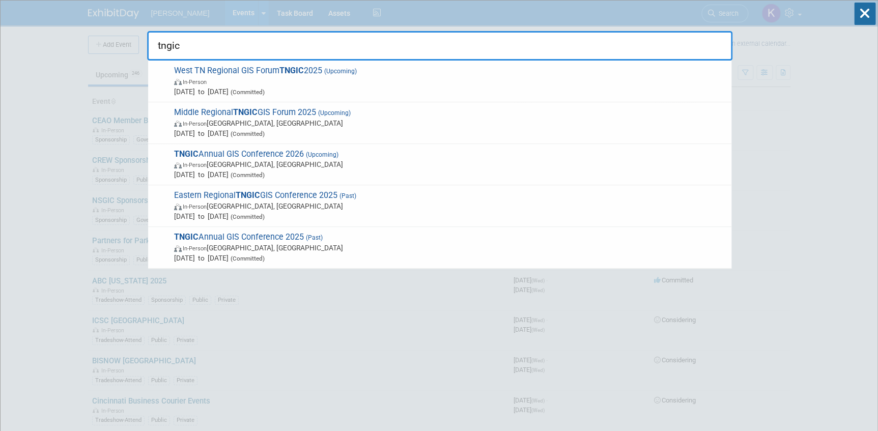
drag, startPoint x: 187, startPoint y: 45, endPoint x: 153, endPoint y: 41, distance: 34.3
click at [156, 40] on input "tngic" at bounding box center [439, 46] width 585 height 30
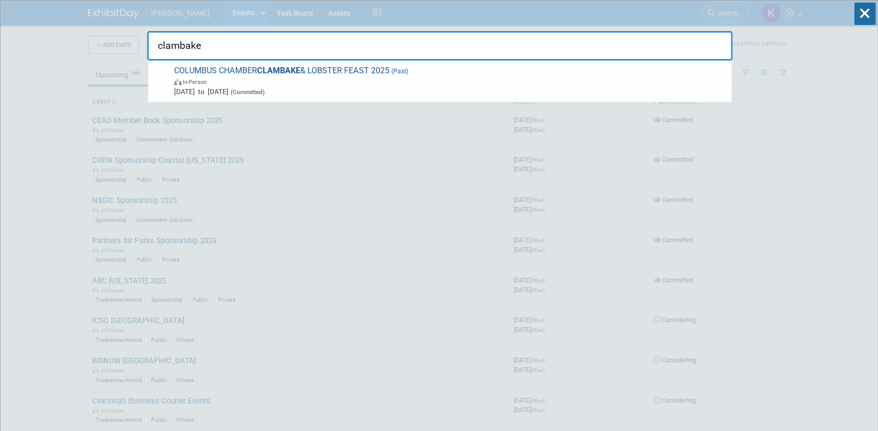
drag, startPoint x: 216, startPoint y: 46, endPoint x: 144, endPoint y: 39, distance: 72.1
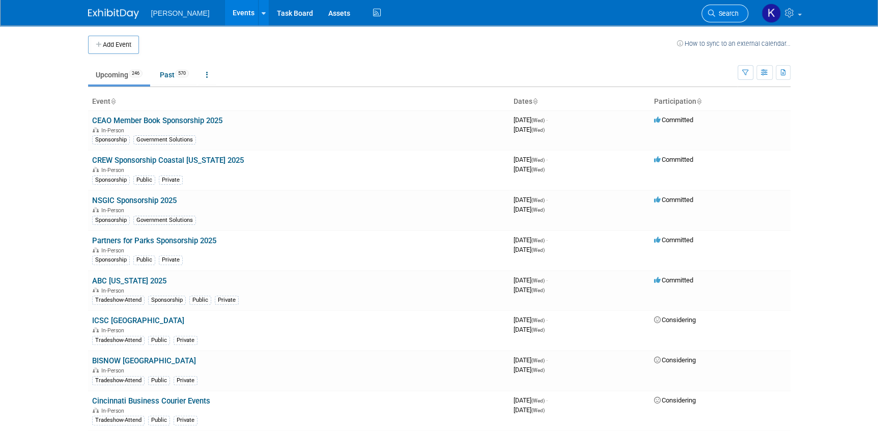
click at [722, 10] on span "Search" at bounding box center [726, 14] width 23 height 8
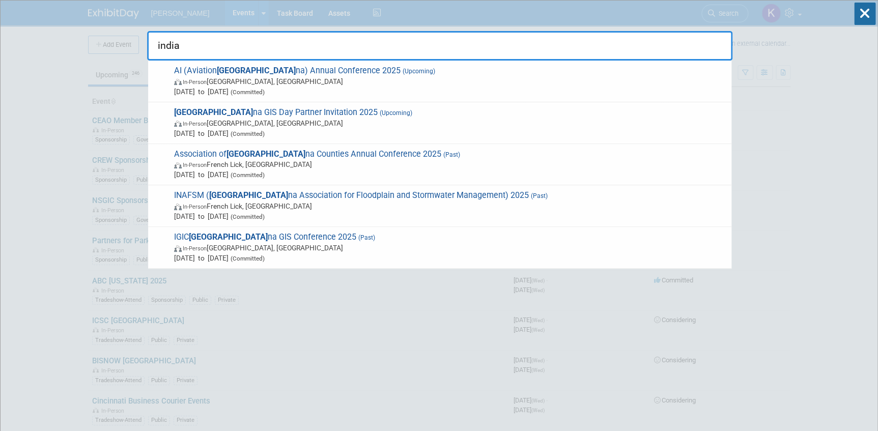
type input "india"
drag, startPoint x: 188, startPoint y: 43, endPoint x: 143, endPoint y: 42, distance: 44.8
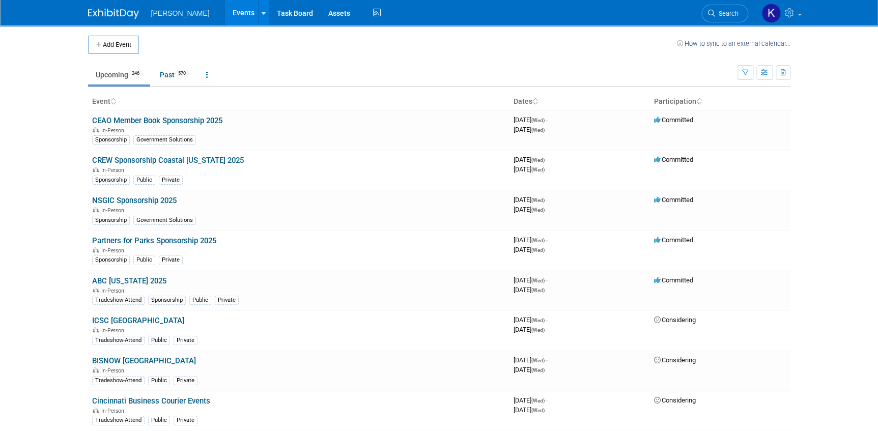
drag, startPoint x: 715, startPoint y: 16, endPoint x: 556, endPoint y: 36, distance: 160.4
click at [715, 16] on span "Search" at bounding box center [726, 14] width 23 height 8
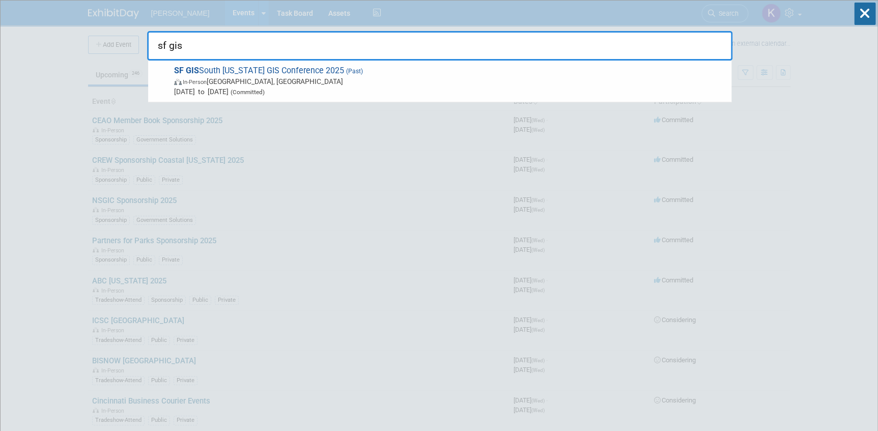
drag, startPoint x: 163, startPoint y: 42, endPoint x: 157, endPoint y: 40, distance: 6.3
click at [157, 40] on input "sf gis" at bounding box center [439, 46] width 585 height 30
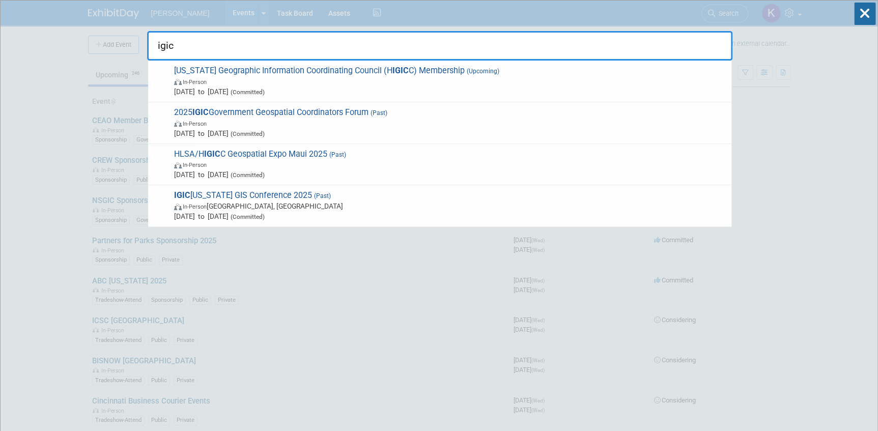
type input "igic"
drag, startPoint x: 147, startPoint y: 48, endPoint x: 140, endPoint y: 49, distance: 7.1
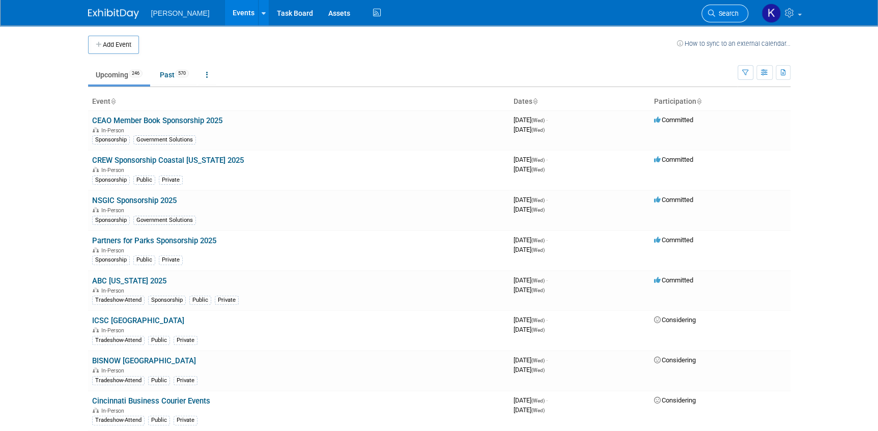
click at [709, 13] on icon at bounding box center [711, 13] width 7 height 7
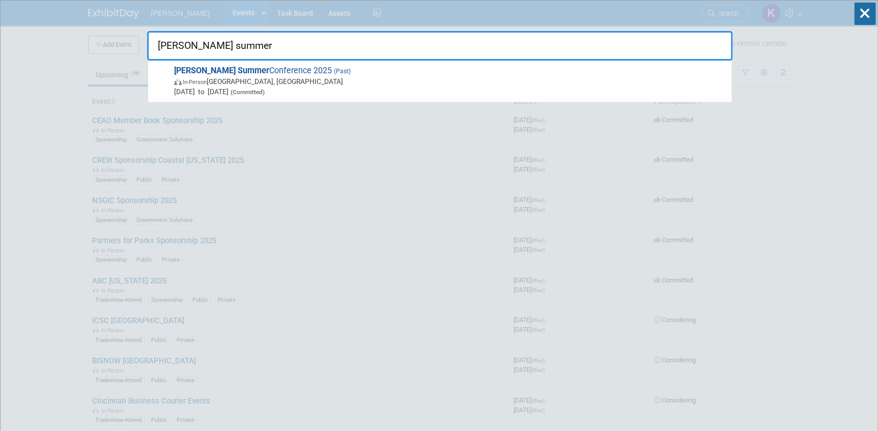
drag, startPoint x: 249, startPoint y: 45, endPoint x: 137, endPoint y: 41, distance: 111.5
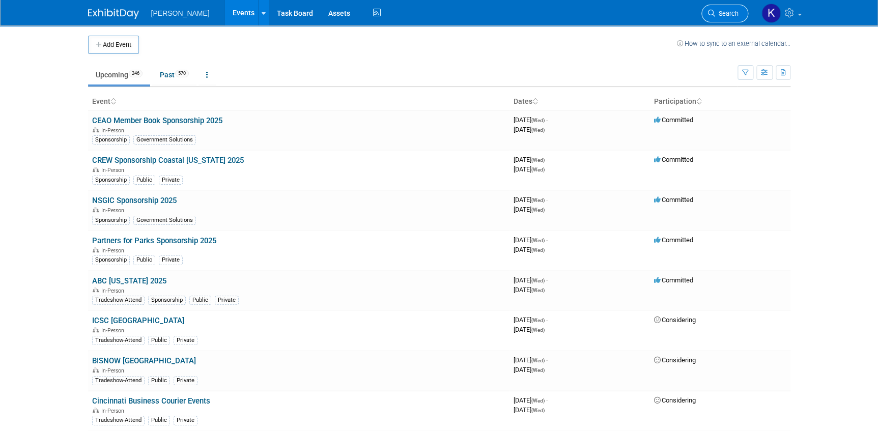
click at [715, 13] on span "Search" at bounding box center [726, 14] width 23 height 8
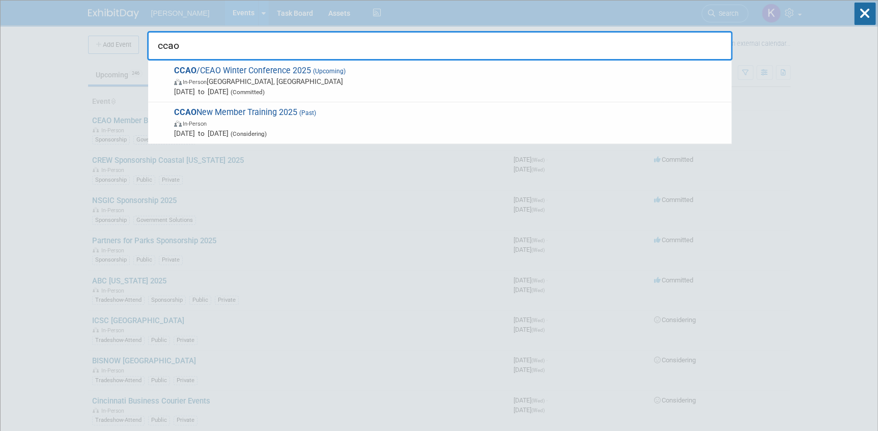
drag, startPoint x: 185, startPoint y: 44, endPoint x: 159, endPoint y: 42, distance: 26.5
click at [159, 42] on input "ccao" at bounding box center [439, 46] width 585 height 30
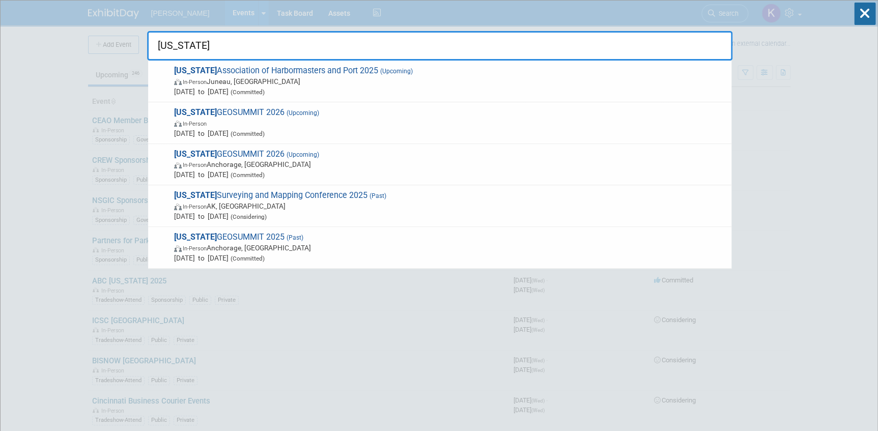
drag, startPoint x: 189, startPoint y: 45, endPoint x: 148, endPoint y: 45, distance: 41.2
click at [148, 45] on input "[US_STATE]" at bounding box center [439, 46] width 585 height 30
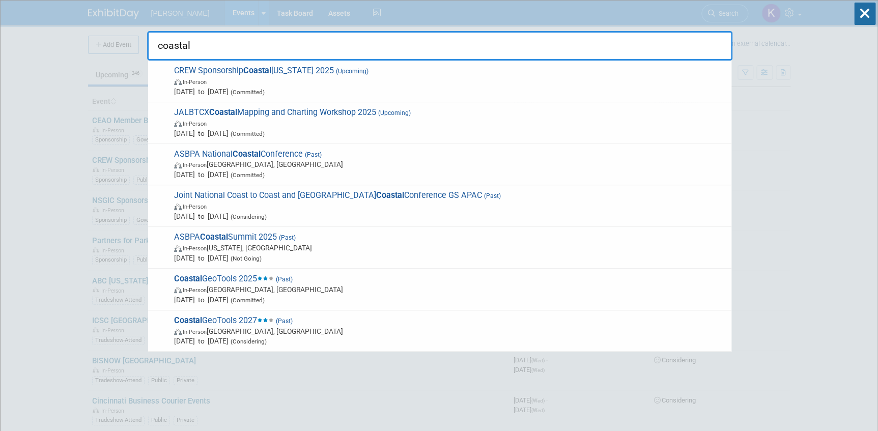
drag, startPoint x: 202, startPoint y: 45, endPoint x: 157, endPoint y: 40, distance: 45.6
click at [154, 41] on input "coastal" at bounding box center [439, 46] width 585 height 30
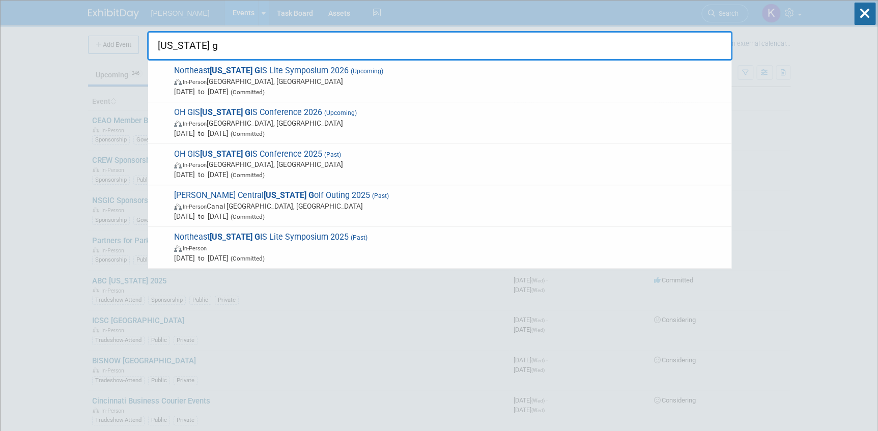
drag, startPoint x: 202, startPoint y: 47, endPoint x: 159, endPoint y: 38, distance: 44.7
click at [159, 38] on input "[US_STATE] g" at bounding box center [439, 46] width 585 height 30
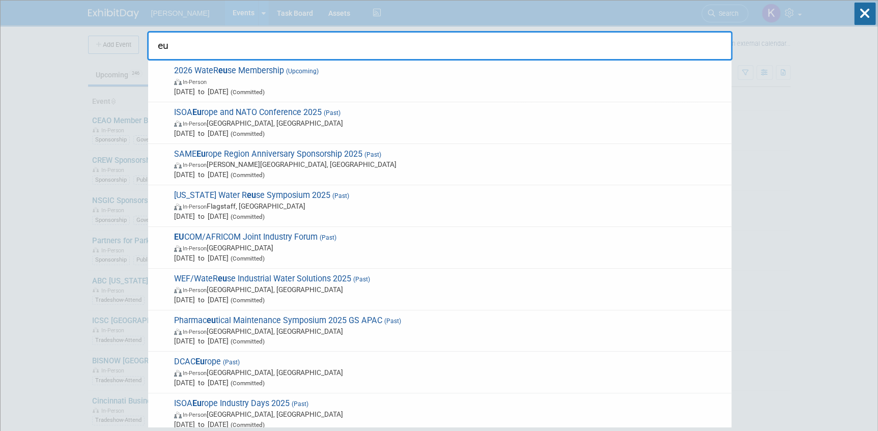
type input "e"
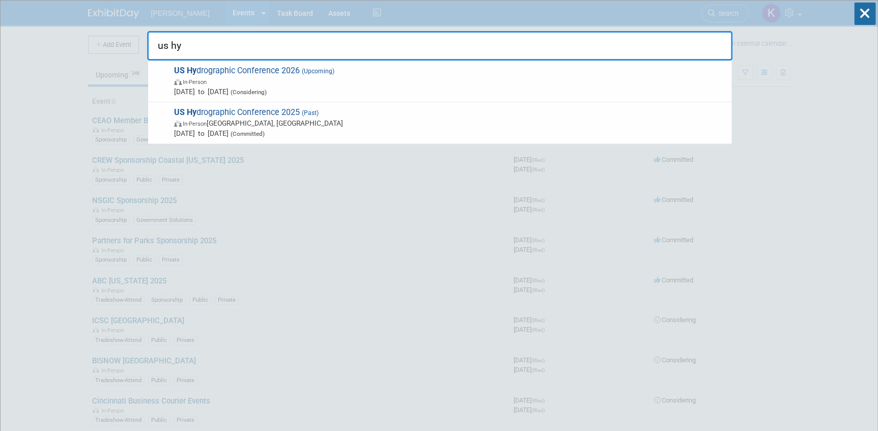
drag, startPoint x: 195, startPoint y: 41, endPoint x: 156, endPoint y: 44, distance: 39.8
click at [156, 44] on input "us hy" at bounding box center [439, 46] width 585 height 30
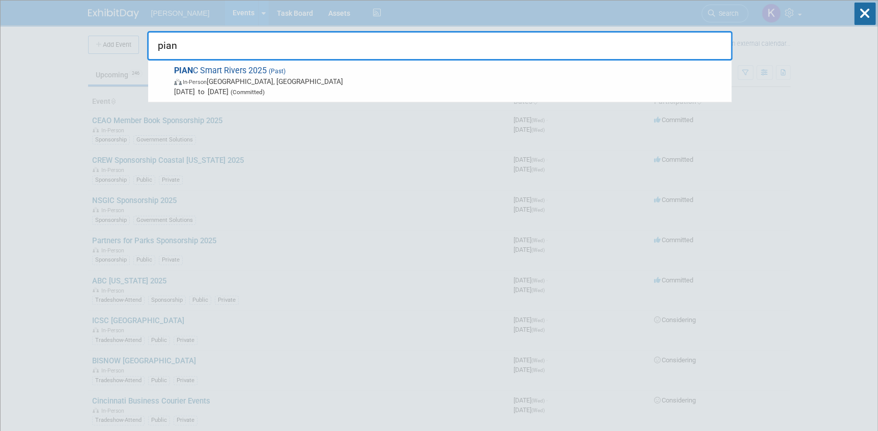
drag, startPoint x: 178, startPoint y: 46, endPoint x: 153, endPoint y: 46, distance: 24.9
click at [153, 46] on input "pian" at bounding box center [439, 46] width 585 height 30
type input "tecm"
drag, startPoint x: 189, startPoint y: 48, endPoint x: 157, endPoint y: 43, distance: 32.5
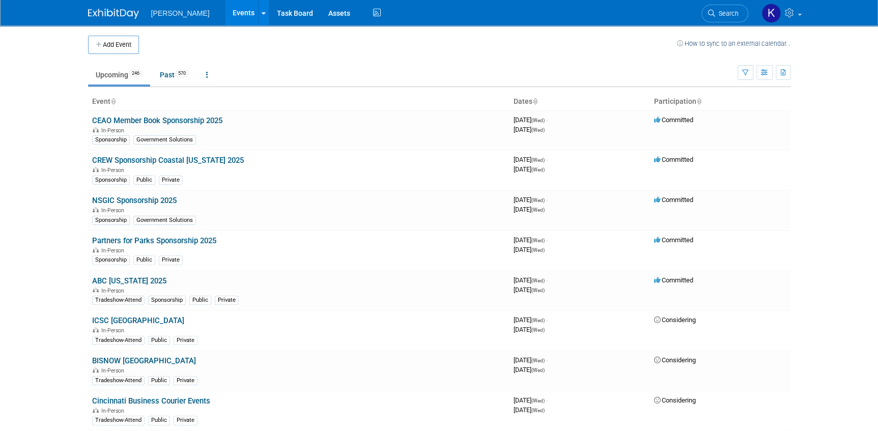
click at [717, 14] on span "Search" at bounding box center [726, 14] width 23 height 8
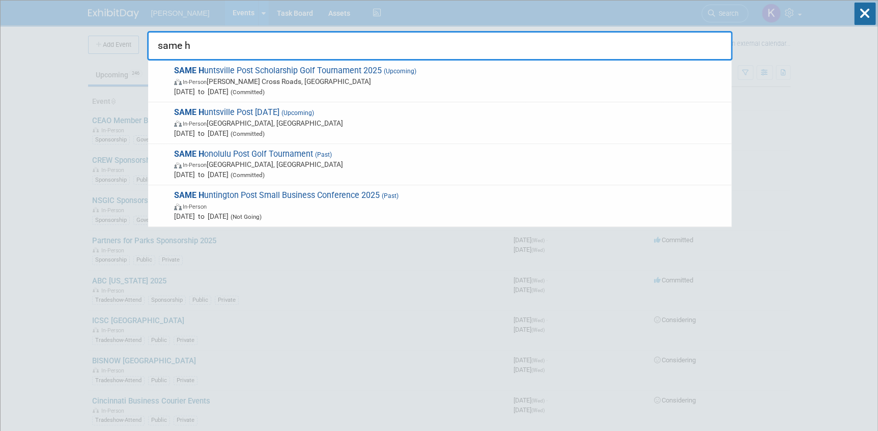
click at [215, 45] on input "same h" at bounding box center [439, 46] width 585 height 30
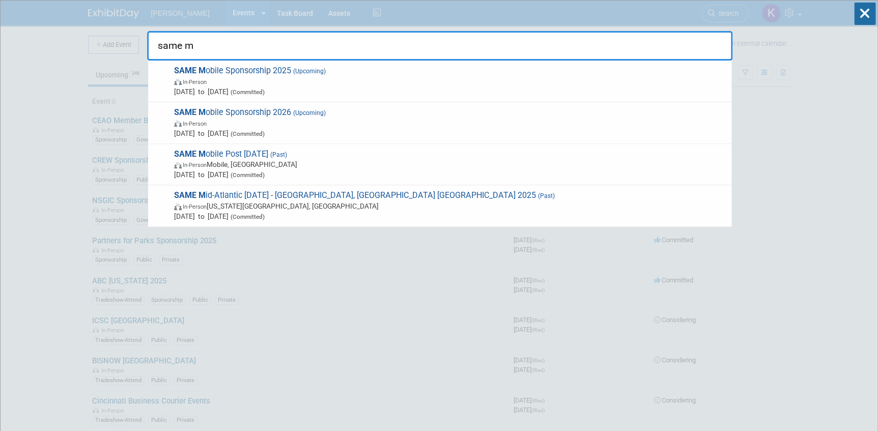
drag, startPoint x: 209, startPoint y: 41, endPoint x: 154, endPoint y: 37, distance: 54.5
click at [154, 37] on input "same m" at bounding box center [439, 46] width 585 height 30
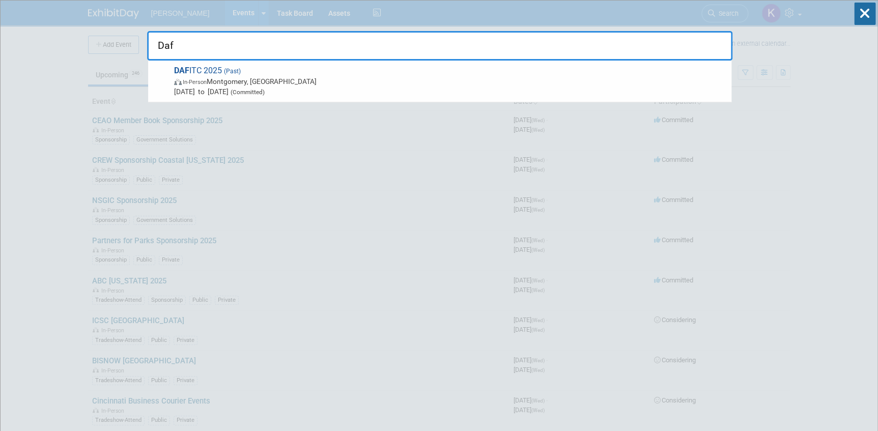
drag, startPoint x: 177, startPoint y: 43, endPoint x: 192, endPoint y: 50, distance: 16.6
click at [147, 41] on input "Daf" at bounding box center [439, 46] width 585 height 30
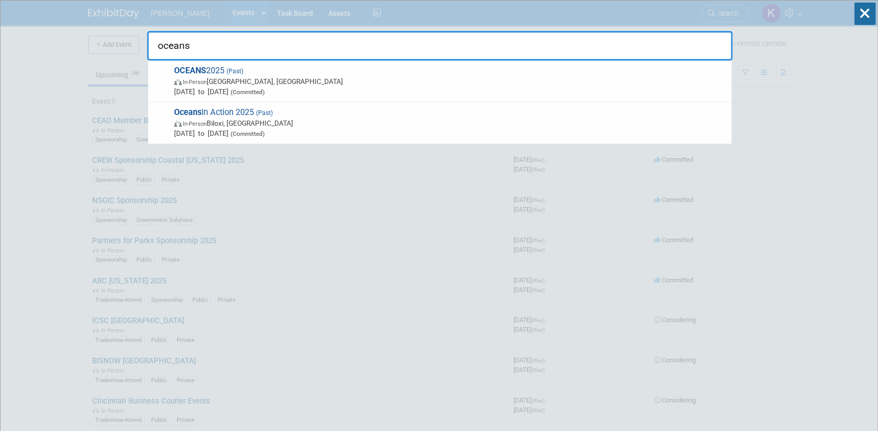
type input "oceans"
drag, startPoint x: 196, startPoint y: 47, endPoint x: 155, endPoint y: 47, distance: 40.7
click at [155, 47] on input "oceans" at bounding box center [439, 46] width 585 height 30
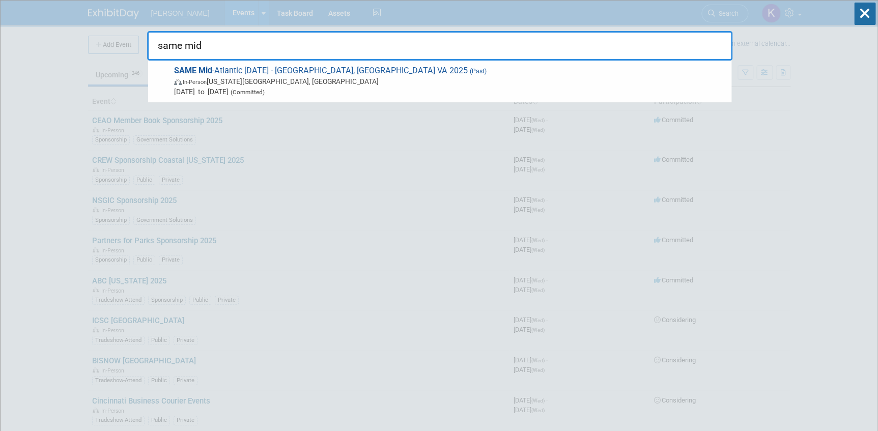
drag, startPoint x: 217, startPoint y: 44, endPoint x: 148, endPoint y: 38, distance: 70.0
click at [148, 38] on input "same mid" at bounding box center [439, 46] width 585 height 30
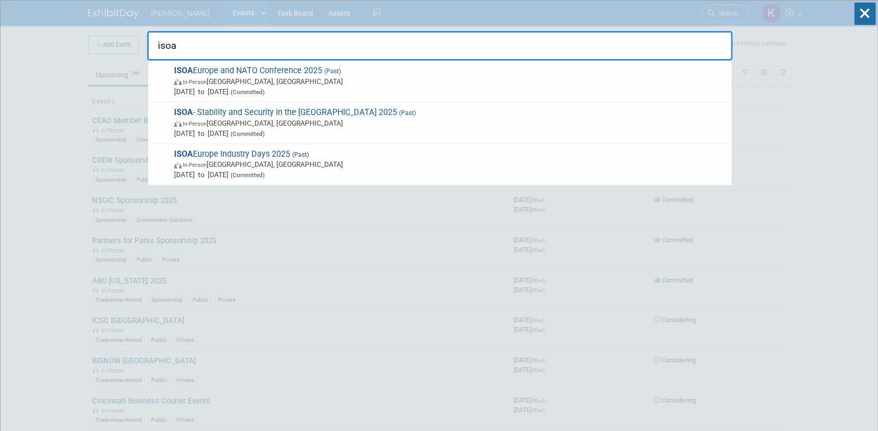
drag, startPoint x: 183, startPoint y: 48, endPoint x: 151, endPoint y: 42, distance: 32.6
click at [151, 42] on input "isoa" at bounding box center [439, 46] width 585 height 30
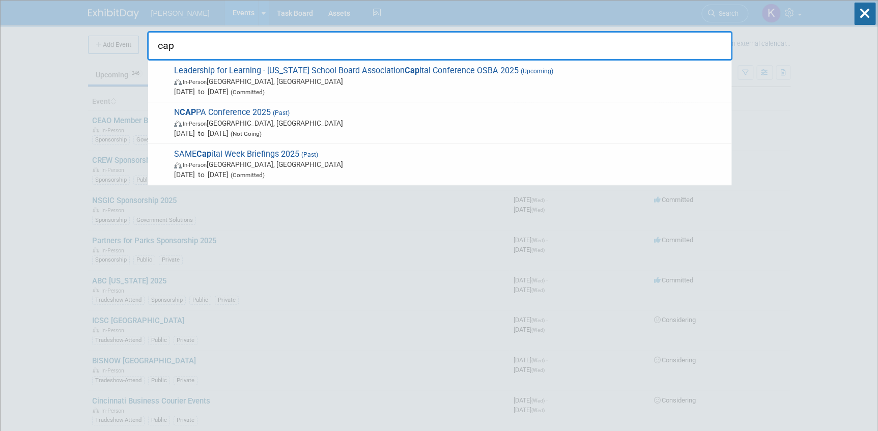
drag, startPoint x: 194, startPoint y: 48, endPoint x: 134, endPoint y: 51, distance: 60.6
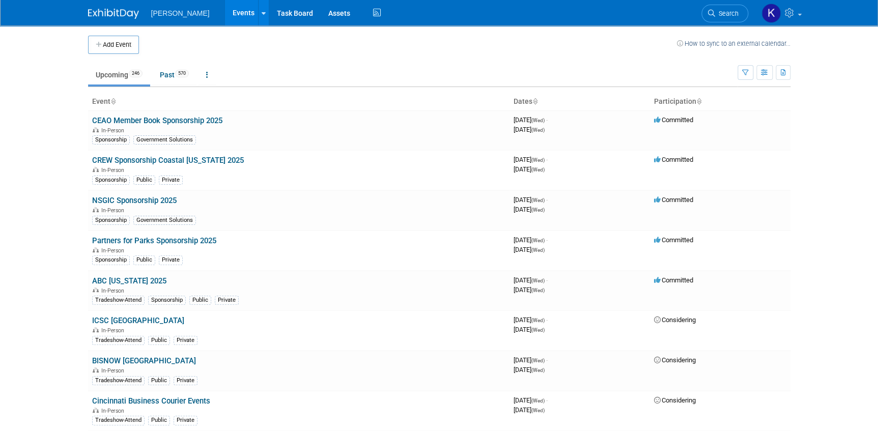
drag, startPoint x: 715, startPoint y: 10, endPoint x: 707, endPoint y: 13, distance: 8.5
click at [715, 10] on span "Search" at bounding box center [726, 14] width 23 height 8
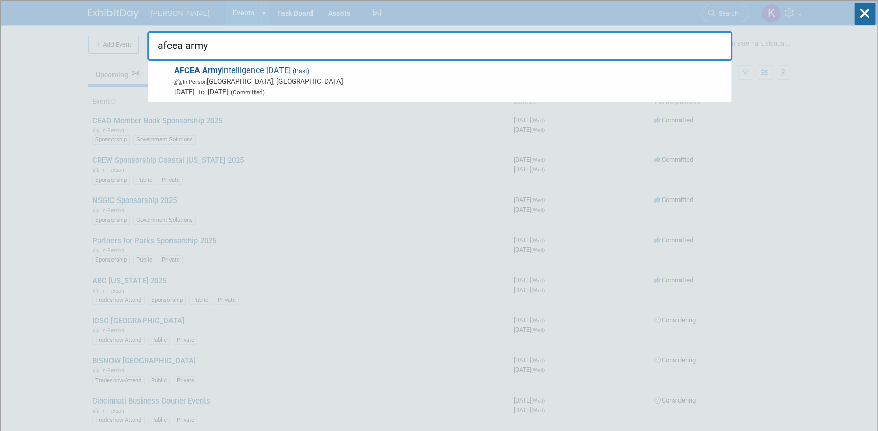
drag, startPoint x: 213, startPoint y: 42, endPoint x: 145, endPoint y: 43, distance: 67.7
click at [151, 40] on input "afcea army" at bounding box center [439, 46] width 585 height 30
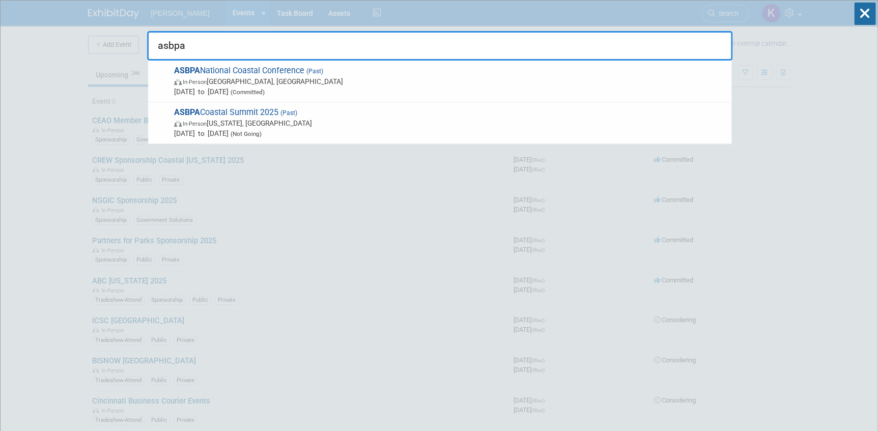
drag, startPoint x: 188, startPoint y: 46, endPoint x: 143, endPoint y: 43, distance: 44.8
click at [149, 39] on input "asbpa" at bounding box center [439, 46] width 585 height 30
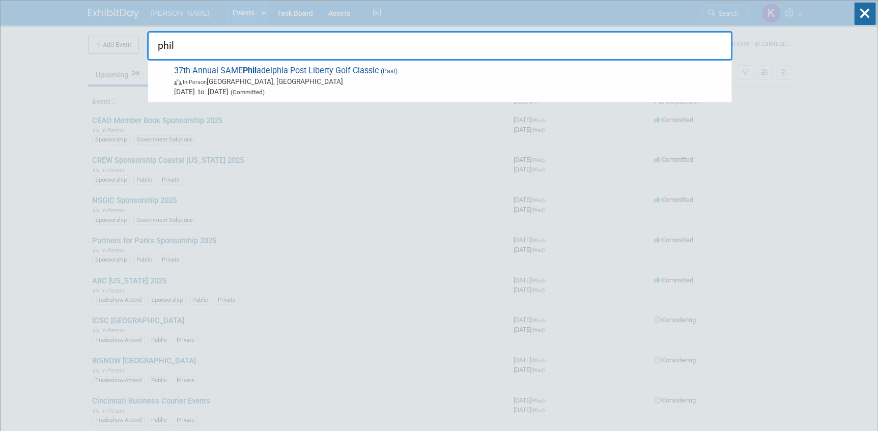
drag, startPoint x: 188, startPoint y: 44, endPoint x: 150, endPoint y: 43, distance: 38.7
click at [150, 43] on input "phil" at bounding box center [439, 46] width 585 height 30
drag, startPoint x: 198, startPoint y: 41, endPoint x: 154, endPoint y: 40, distance: 44.3
click at [154, 40] on input "jetc" at bounding box center [439, 46] width 585 height 30
drag, startPoint x: 210, startPoint y: 46, endPoint x: 156, endPoint y: 39, distance: 54.3
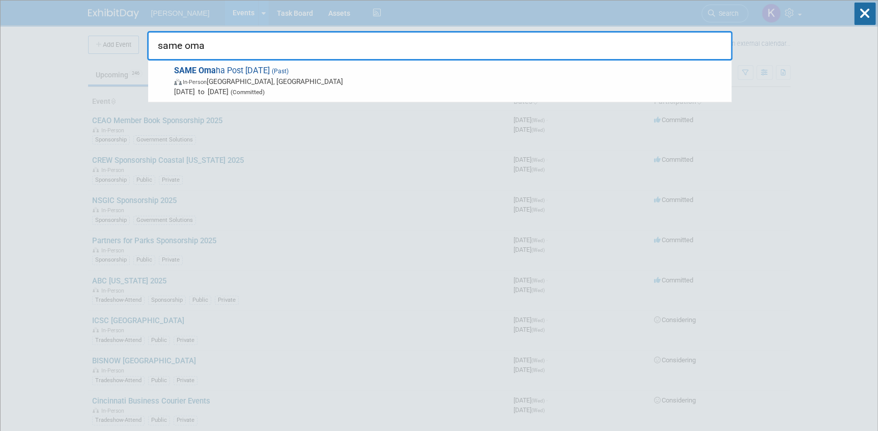
click at [156, 39] on input "same oma" at bounding box center [439, 46] width 585 height 30
type input "global sof"
drag, startPoint x: 215, startPoint y: 45, endPoint x: 113, endPoint y: 49, distance: 101.3
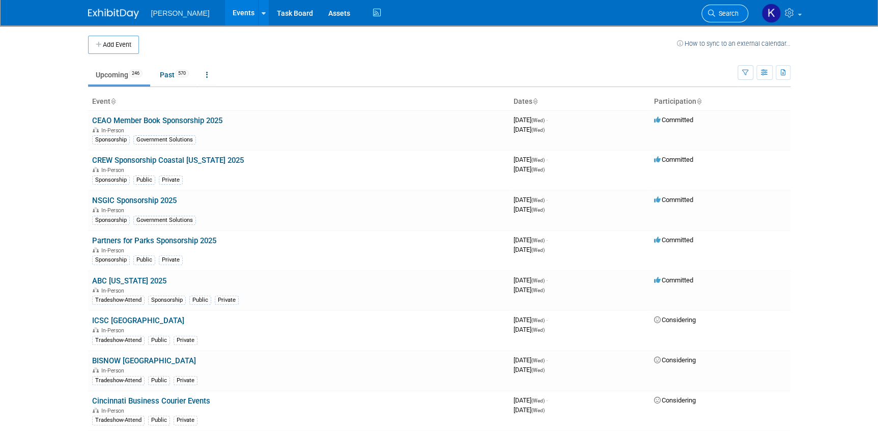
click at [713, 10] on icon at bounding box center [711, 13] width 7 height 7
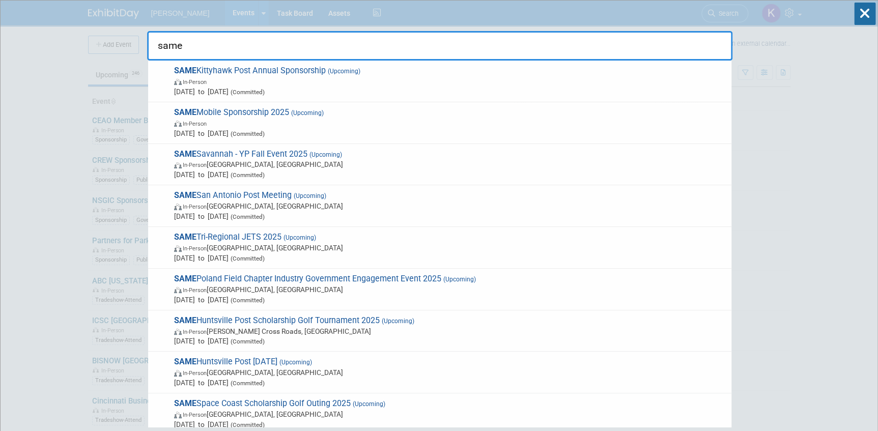
click at [187, 46] on input "same" at bounding box center [439, 46] width 585 height 30
drag, startPoint x: 199, startPoint y: 44, endPoint x: 163, endPoint y: 39, distance: 37.0
click at [162, 41] on input "same" at bounding box center [439, 46] width 585 height 30
click at [179, 46] on input "same" at bounding box center [439, 46] width 585 height 30
drag, startPoint x: 186, startPoint y: 46, endPoint x: 159, endPoint y: 41, distance: 27.4
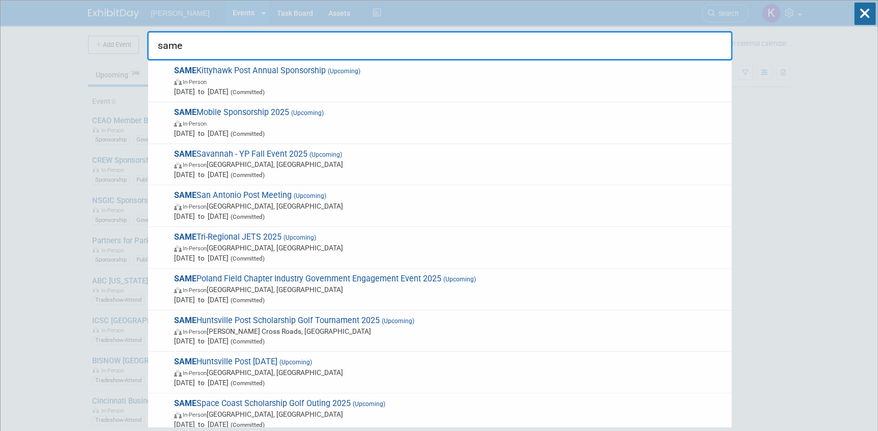
click at [159, 41] on input "same" at bounding box center [439, 46] width 585 height 30
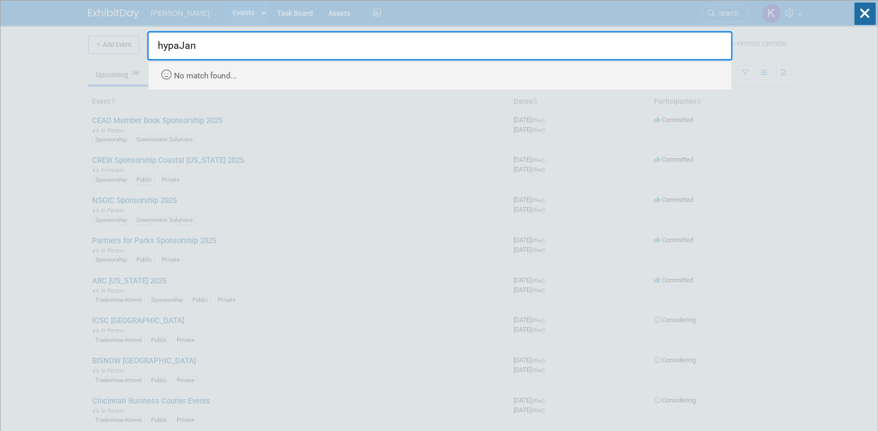
type input "hypaJan"
drag, startPoint x: 217, startPoint y: 48, endPoint x: 124, endPoint y: 45, distance: 93.6
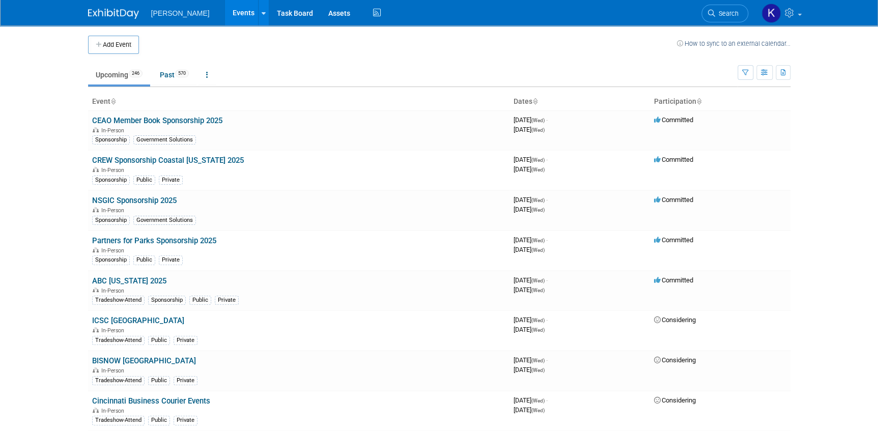
drag, startPoint x: 724, startPoint y: 12, endPoint x: 494, endPoint y: 68, distance: 237.1
click at [724, 12] on span "Search" at bounding box center [726, 14] width 23 height 8
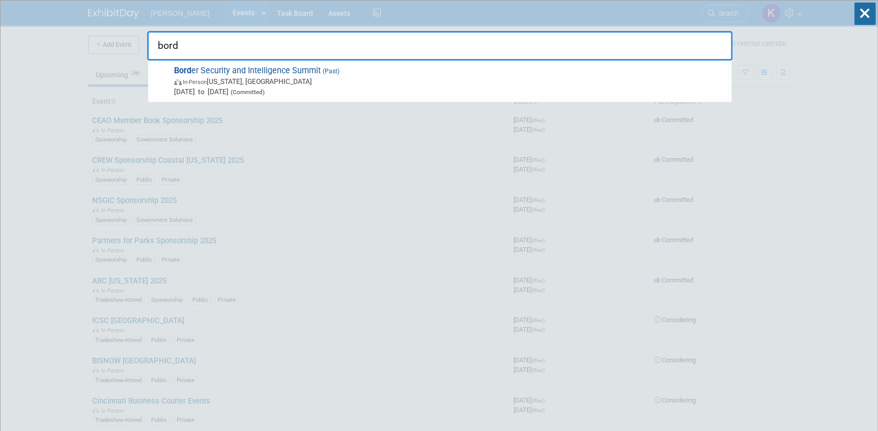
click at [195, 45] on input "bord" at bounding box center [439, 46] width 585 height 30
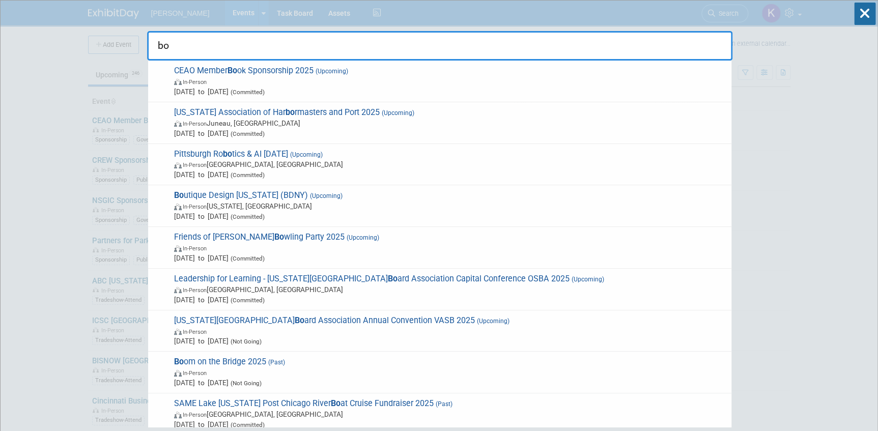
type input "b"
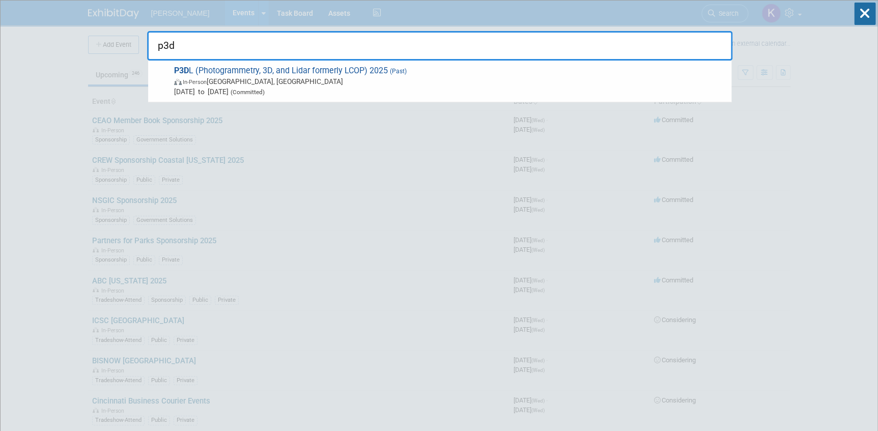
drag, startPoint x: 189, startPoint y: 47, endPoint x: 150, endPoint y: 41, distance: 39.7
click at [150, 41] on input "p3d" at bounding box center [439, 46] width 585 height 30
type input "same indo"
drag, startPoint x: 161, startPoint y: 38, endPoint x: 136, endPoint y: 41, distance: 24.6
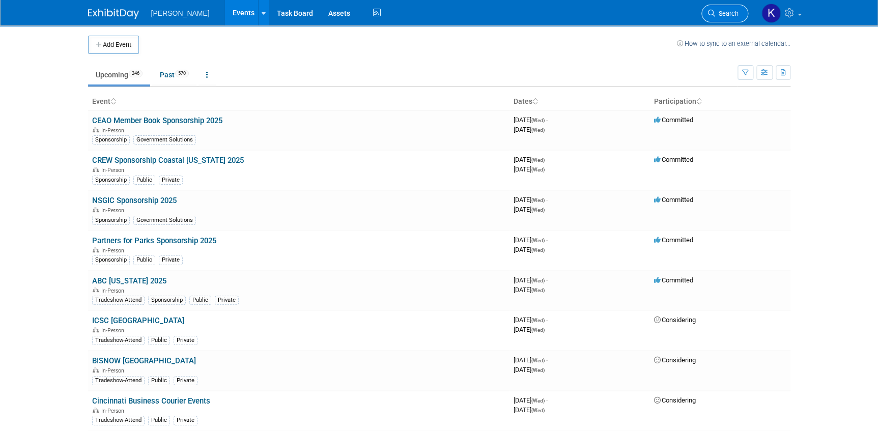
click at [715, 14] on span "Search" at bounding box center [726, 14] width 23 height 8
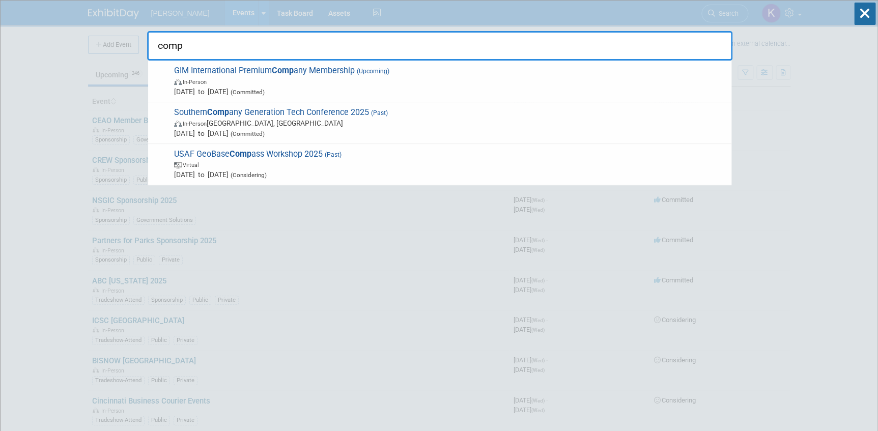
drag, startPoint x: 183, startPoint y: 46, endPoint x: 105, endPoint y: 86, distance: 87.8
click at [152, 48] on input "comp" at bounding box center [439, 46] width 585 height 30
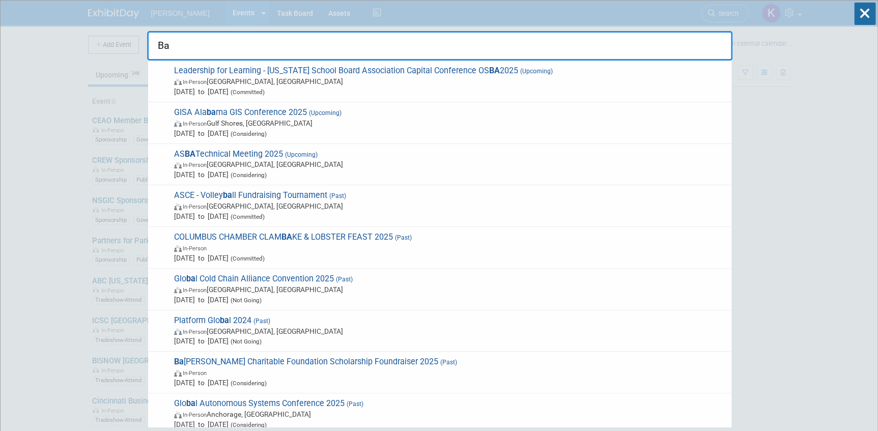
type input "B"
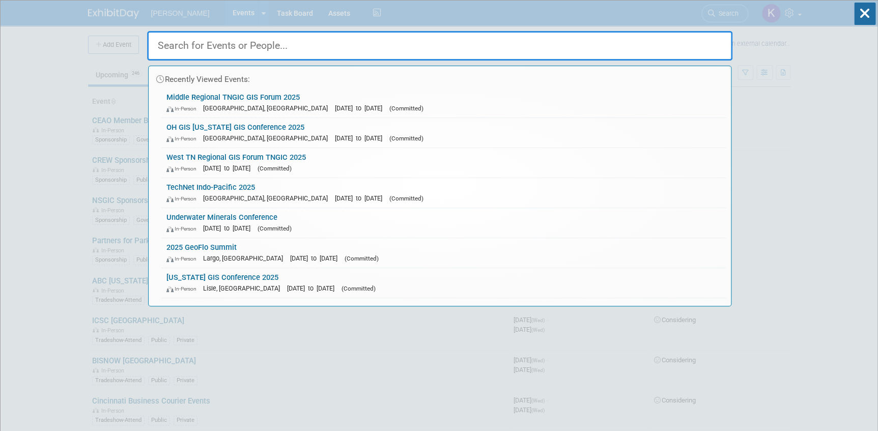
click at [254, 44] on input "text" at bounding box center [439, 46] width 585 height 30
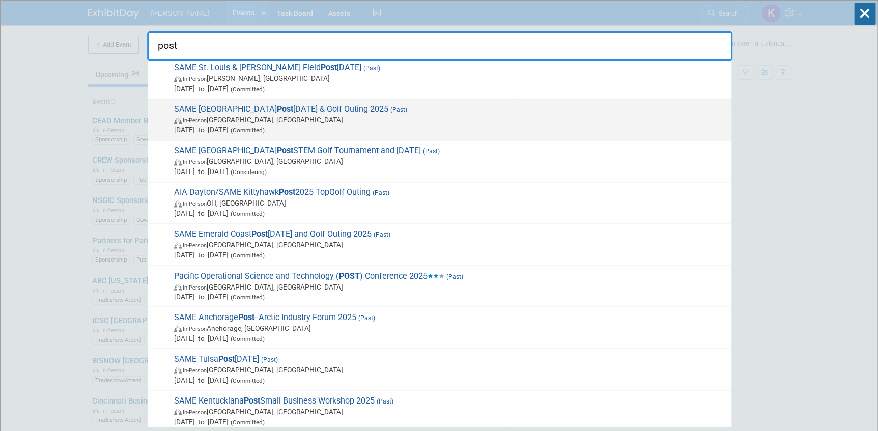
scroll to position [755, 0]
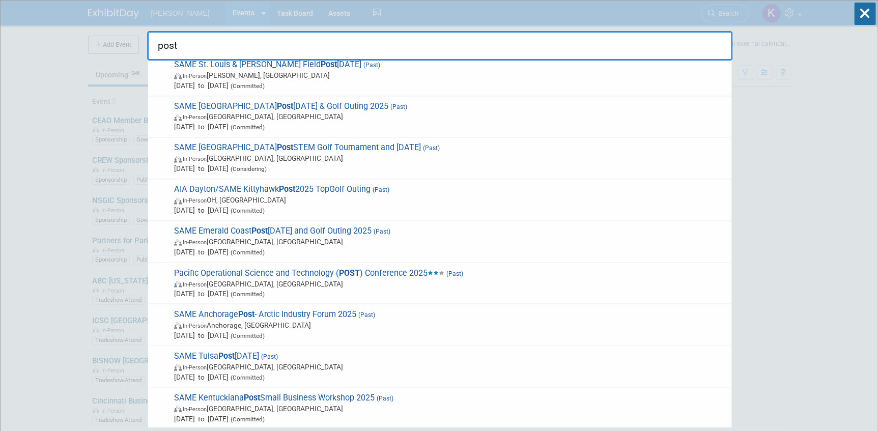
type input "post"
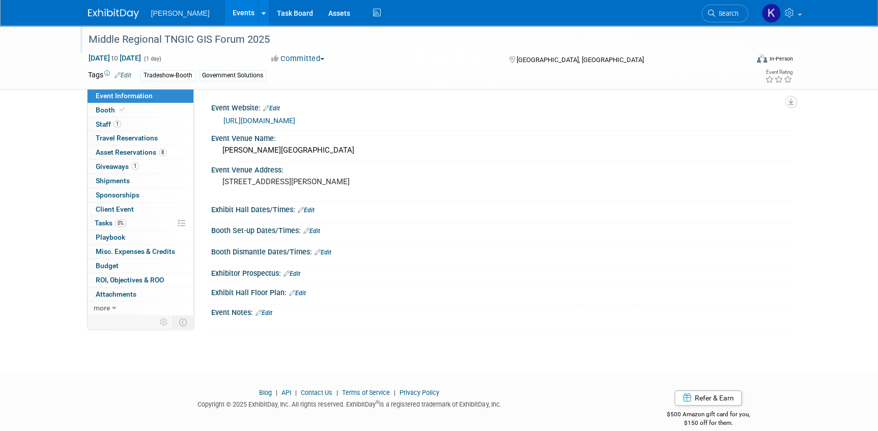
drag, startPoint x: 88, startPoint y: 41, endPoint x: 276, endPoint y: 43, distance: 187.7
click at [276, 43] on div "Middle Regional TNGIC GIS Forum 2025" at bounding box center [409, 40] width 648 height 18
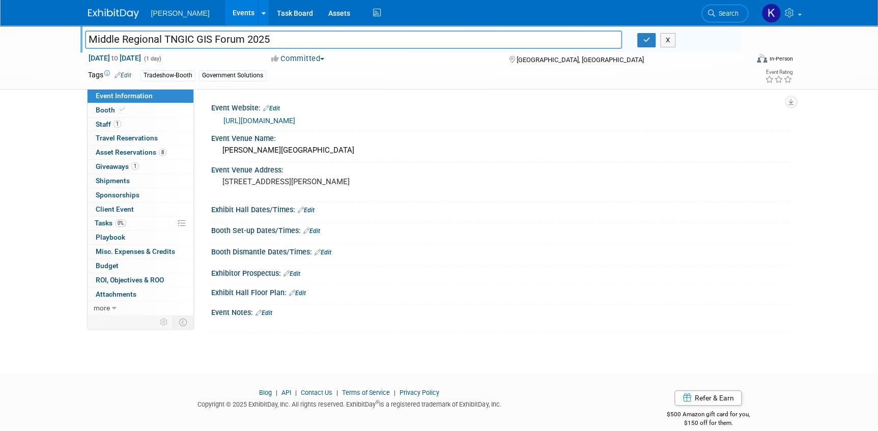
click at [292, 120] on link "https://www.tngic.org/2025-middle-fall-forum" at bounding box center [259, 120] width 72 height 8
